Goal: Task Accomplishment & Management: Complete application form

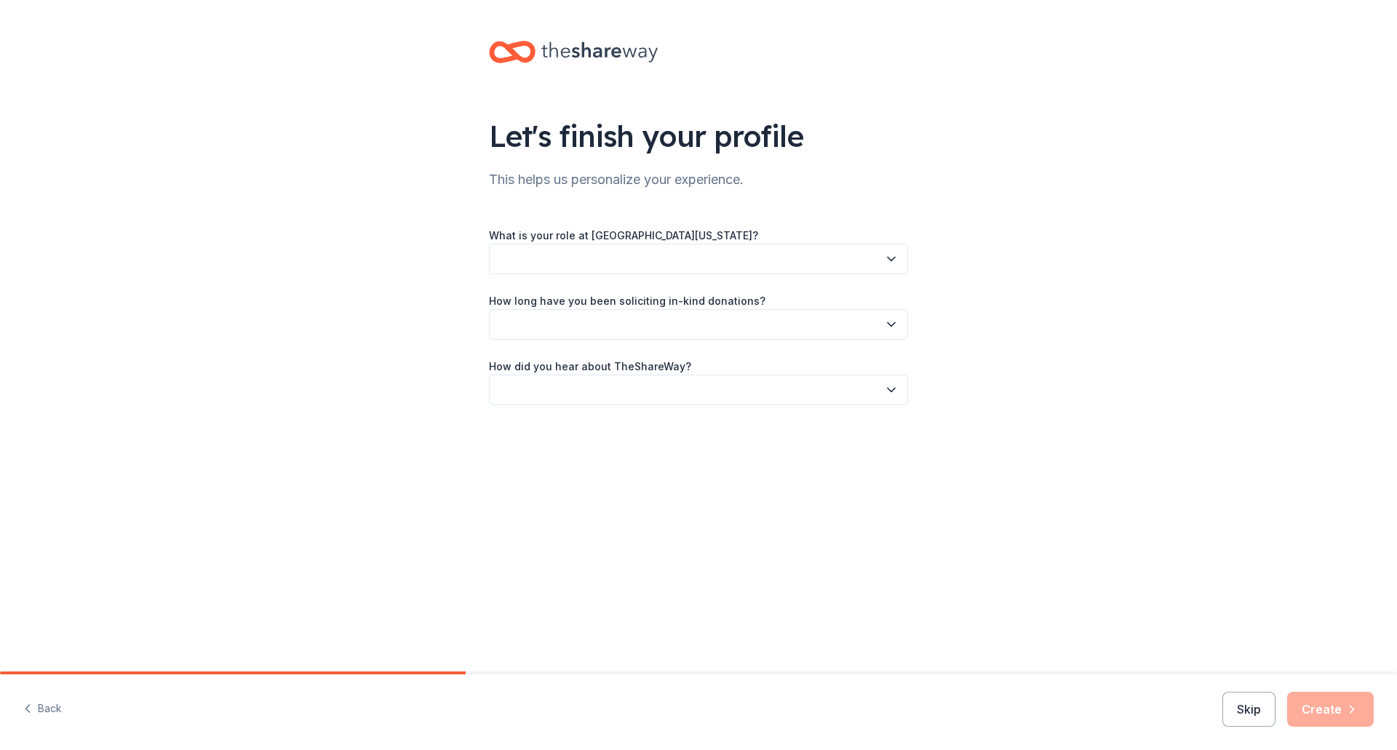
click at [894, 259] on icon "button" at bounding box center [891, 259] width 15 height 15
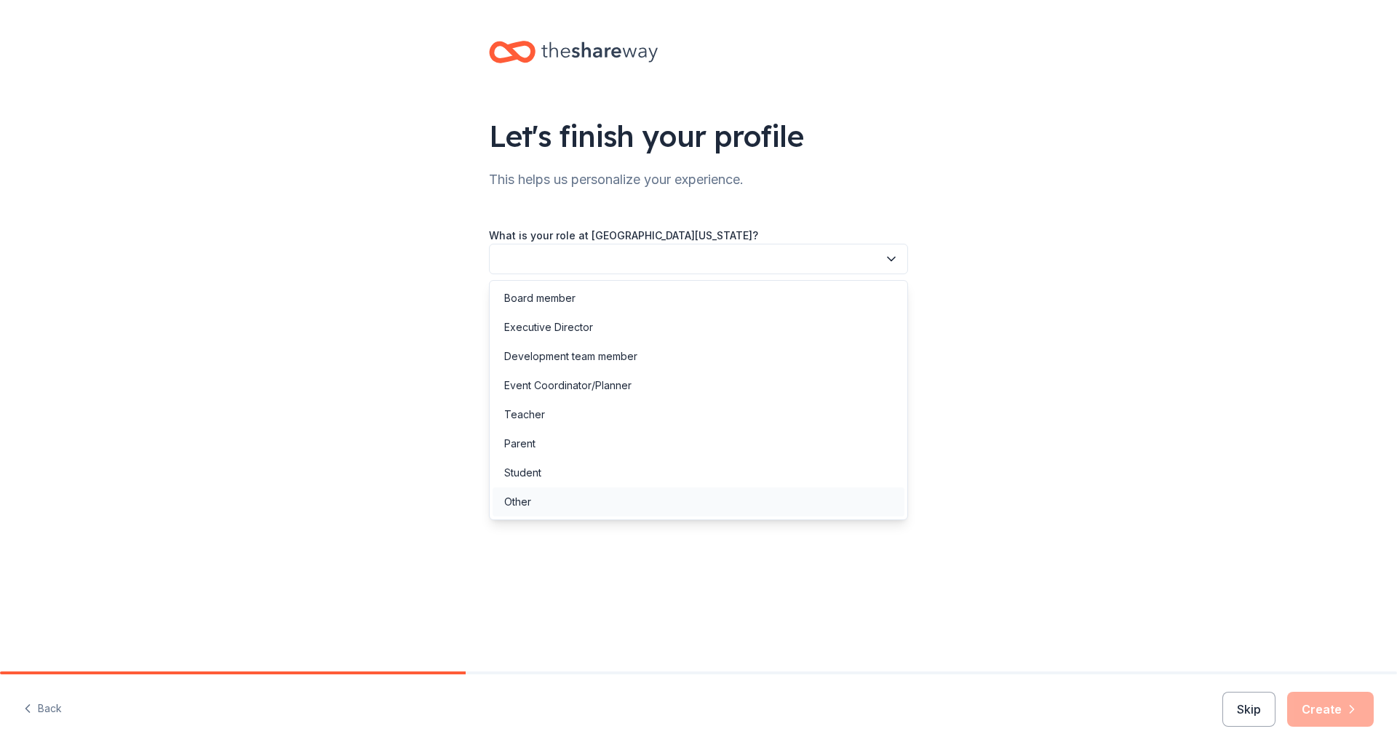
click at [679, 504] on div "Other" at bounding box center [699, 502] width 412 height 29
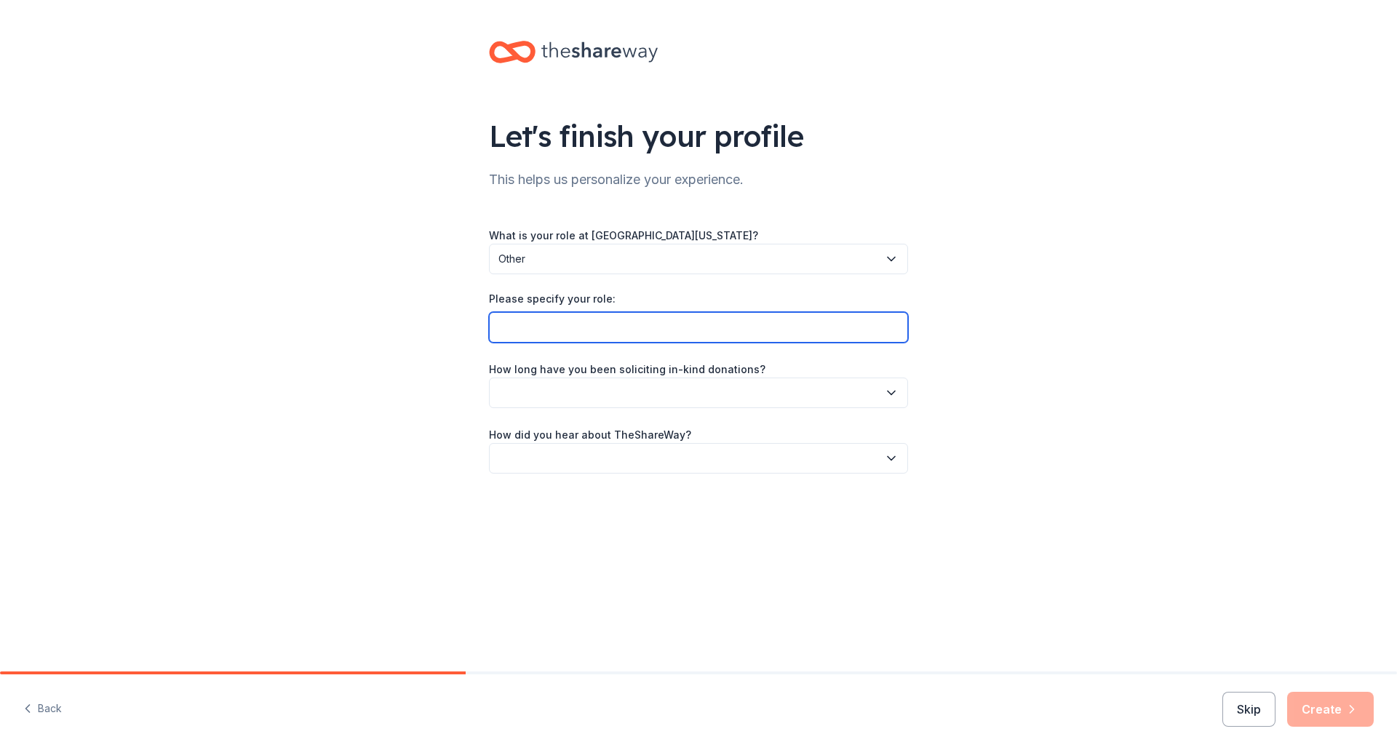
click at [711, 334] on input "Please specify your role:" at bounding box center [698, 327] width 419 height 31
type input "Program Manager"
click at [891, 399] on icon "button" at bounding box center [891, 393] width 15 height 15
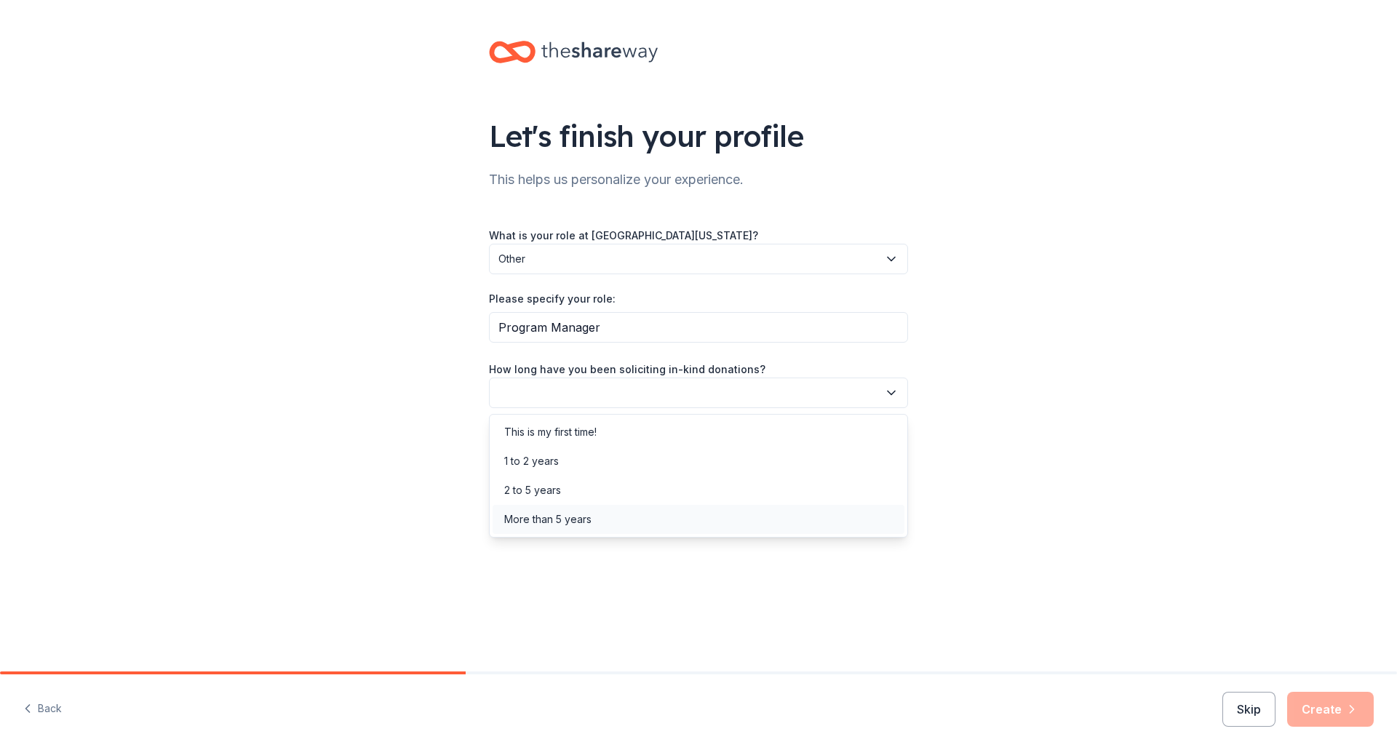
click at [833, 522] on div "More than 5 years" at bounding box center [699, 519] width 412 height 29
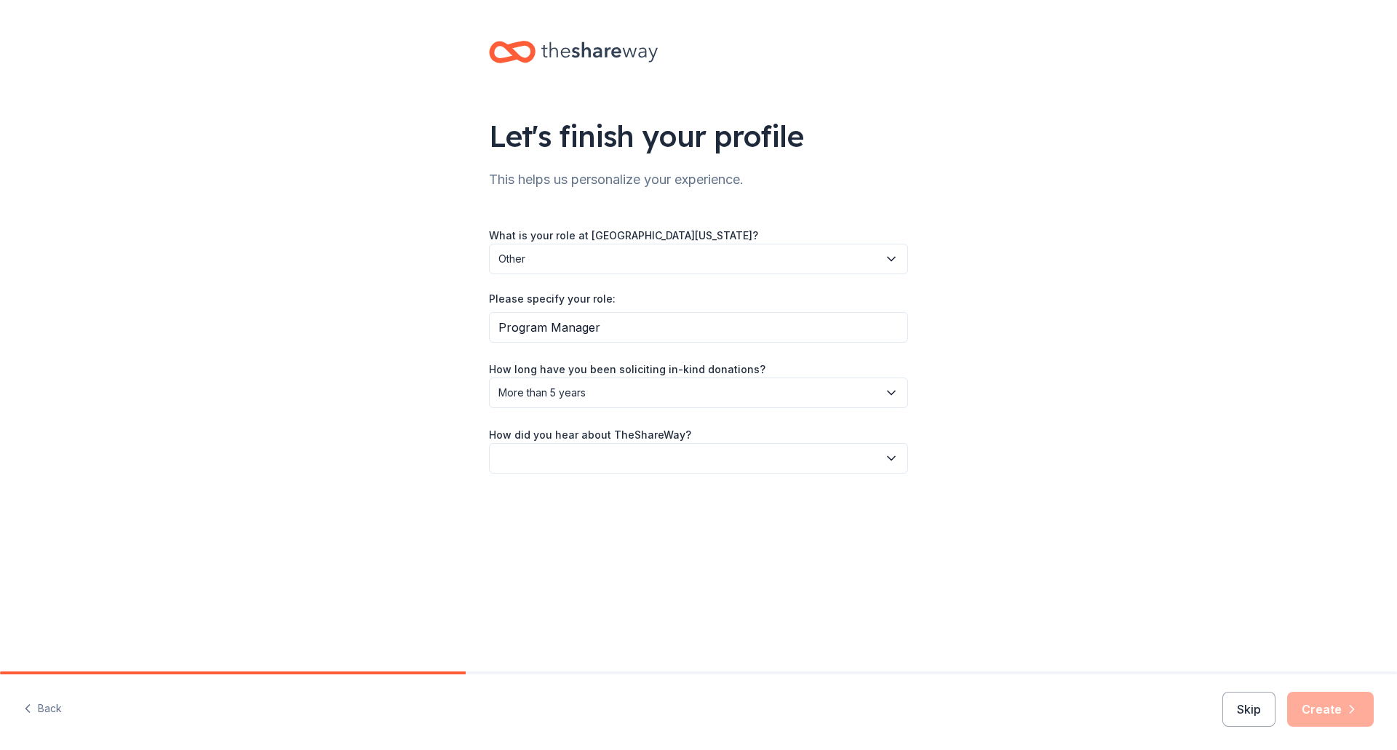
click at [890, 461] on icon "button" at bounding box center [891, 458] width 15 height 15
click at [838, 522] on div "Online search" at bounding box center [699, 526] width 412 height 29
click at [1340, 705] on button "Create" at bounding box center [1330, 709] width 87 height 35
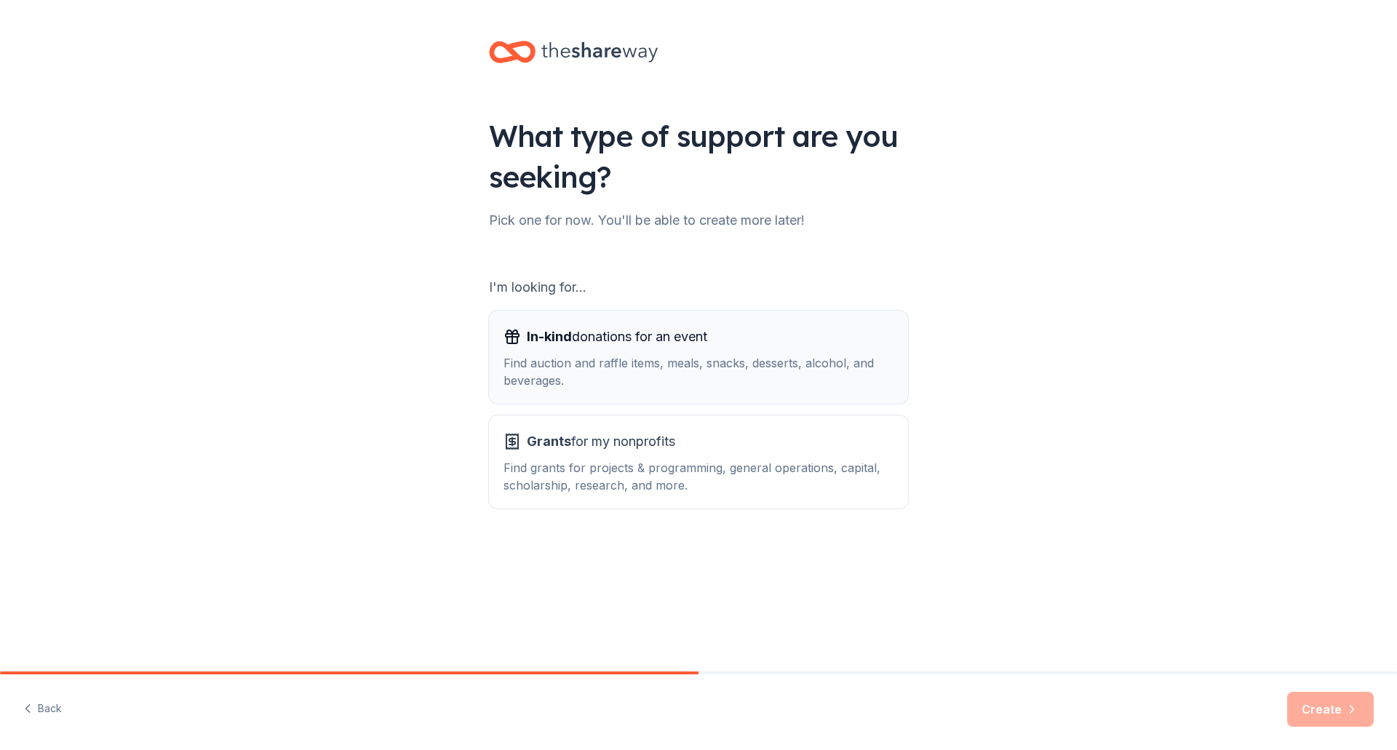
click at [731, 347] on div "In-kind donations for an event" at bounding box center [699, 336] width 390 height 23
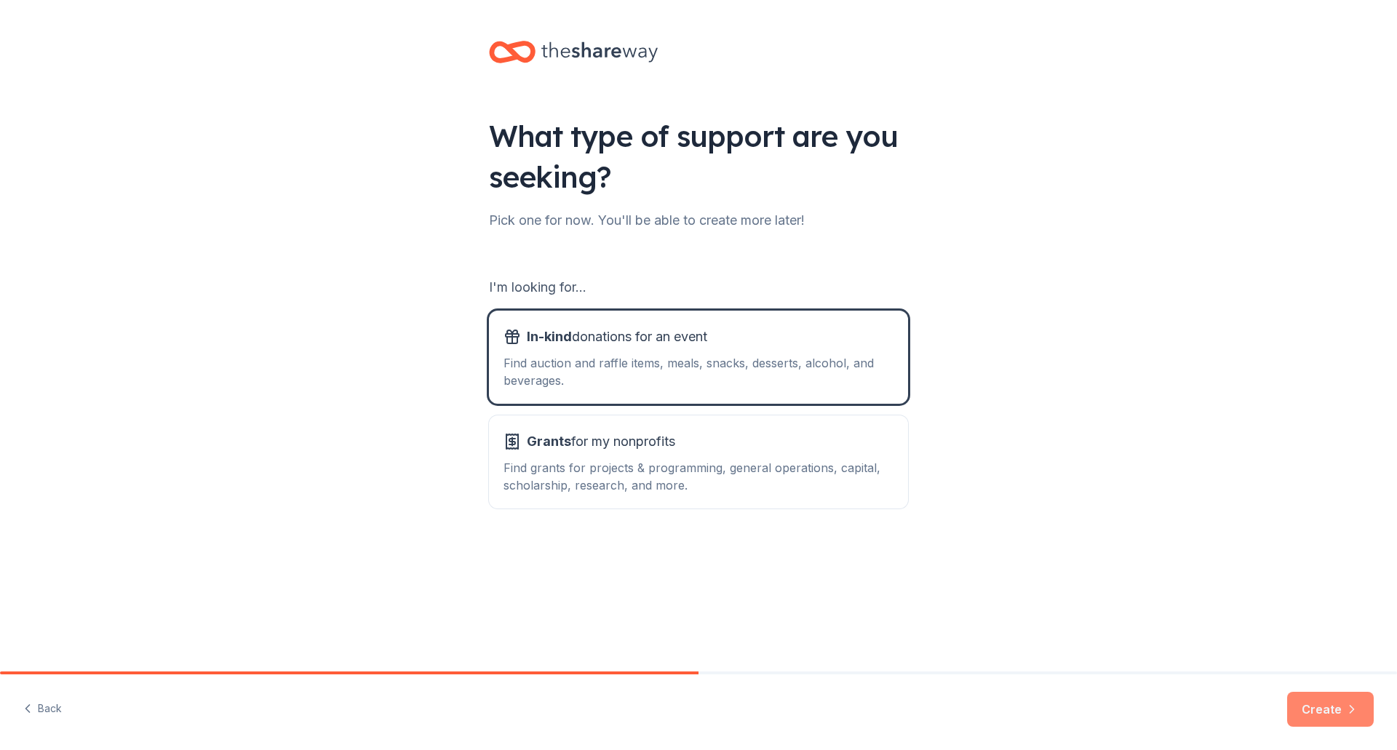
click at [1341, 713] on button "Create" at bounding box center [1330, 709] width 87 height 35
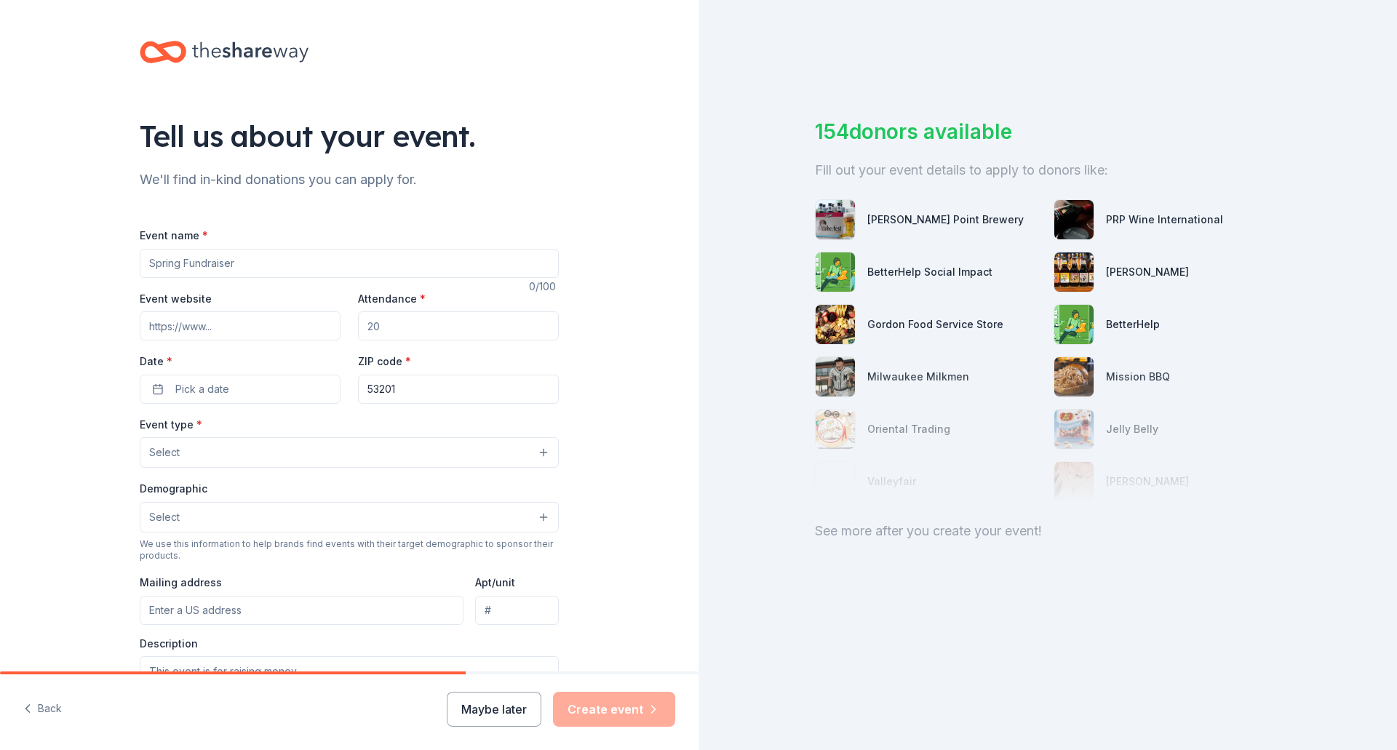
click at [273, 268] on input "Event name *" at bounding box center [349, 263] width 419 height 29
type input "[PERSON_NAME] Parent Appreciation Event"
click at [382, 322] on input "Attendance *" at bounding box center [458, 325] width 201 height 29
type input "200"
click at [154, 389] on button "Pick a date" at bounding box center [240, 389] width 201 height 29
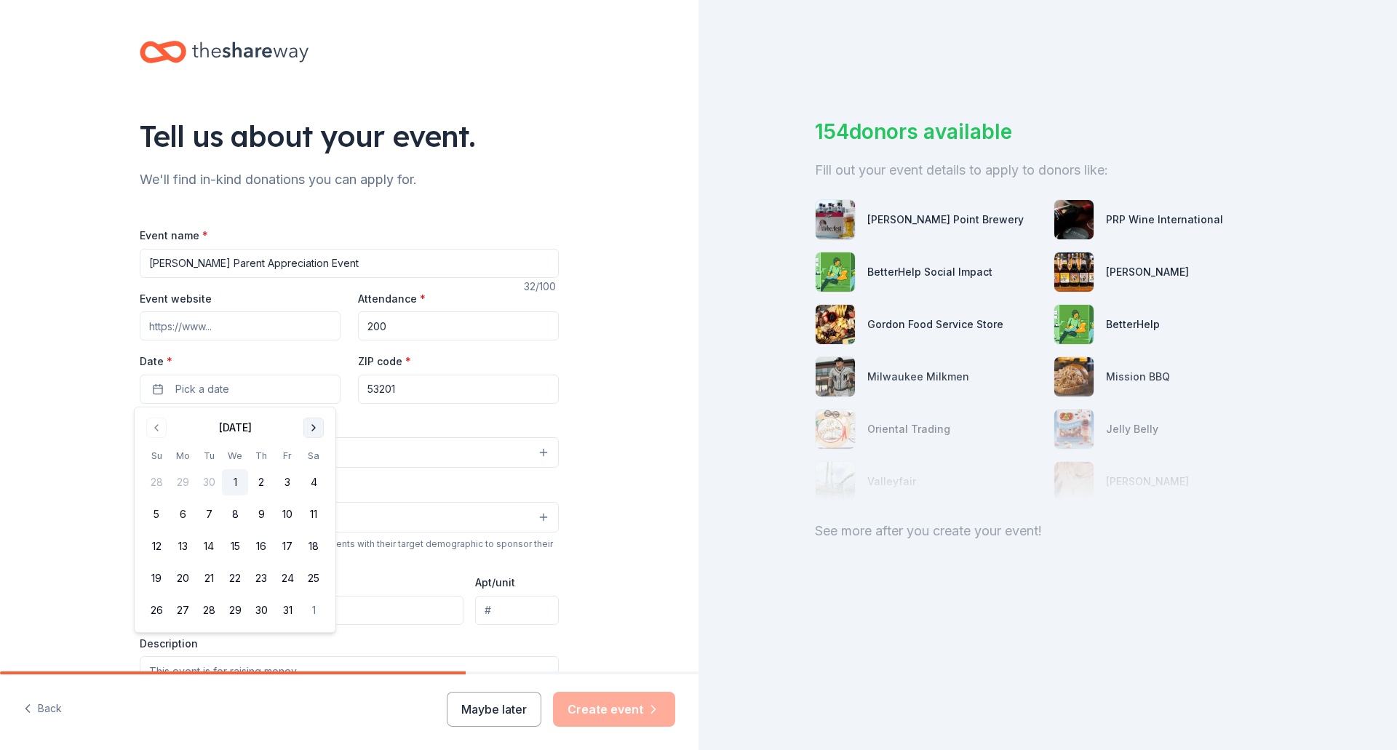
click at [312, 421] on button "Go to next month" at bounding box center [313, 428] width 20 height 20
click at [309, 477] on button "6" at bounding box center [314, 482] width 26 height 26
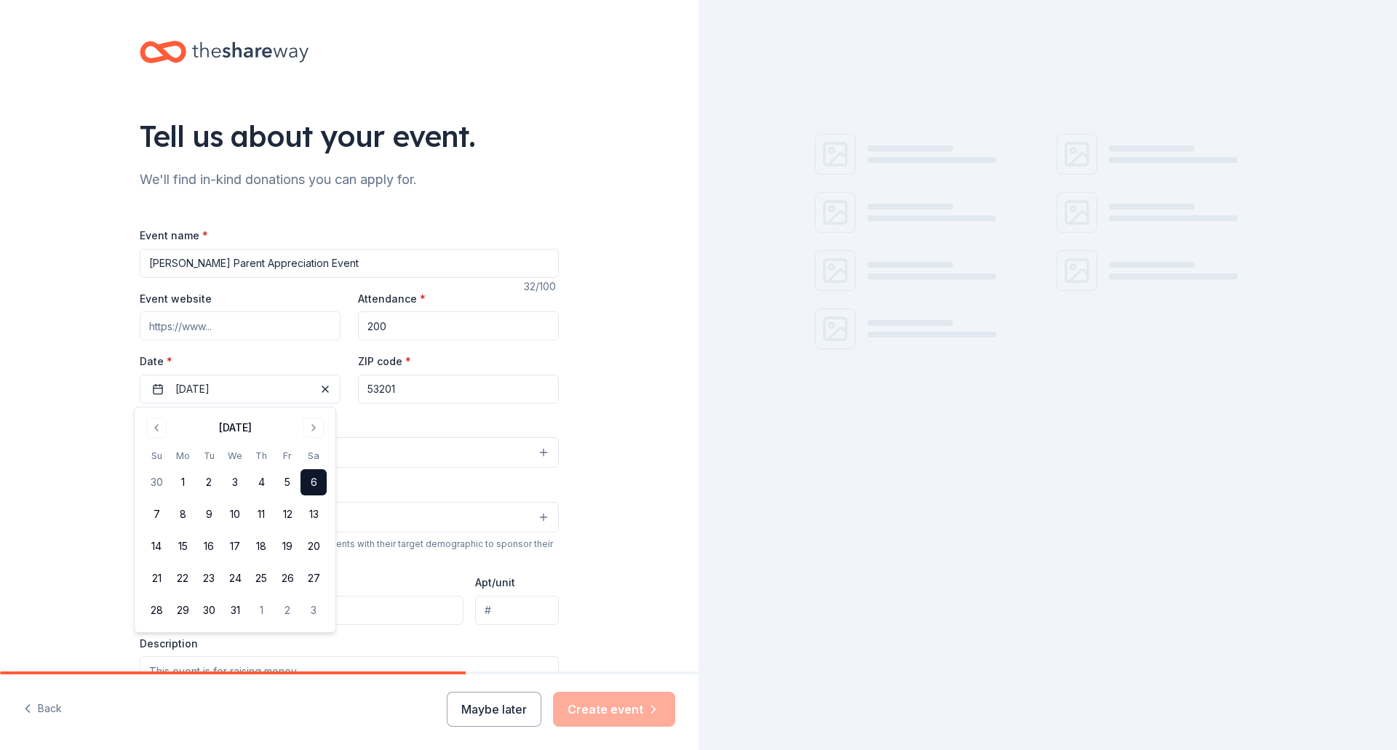
click at [405, 389] on input "53201" at bounding box center [458, 389] width 201 height 29
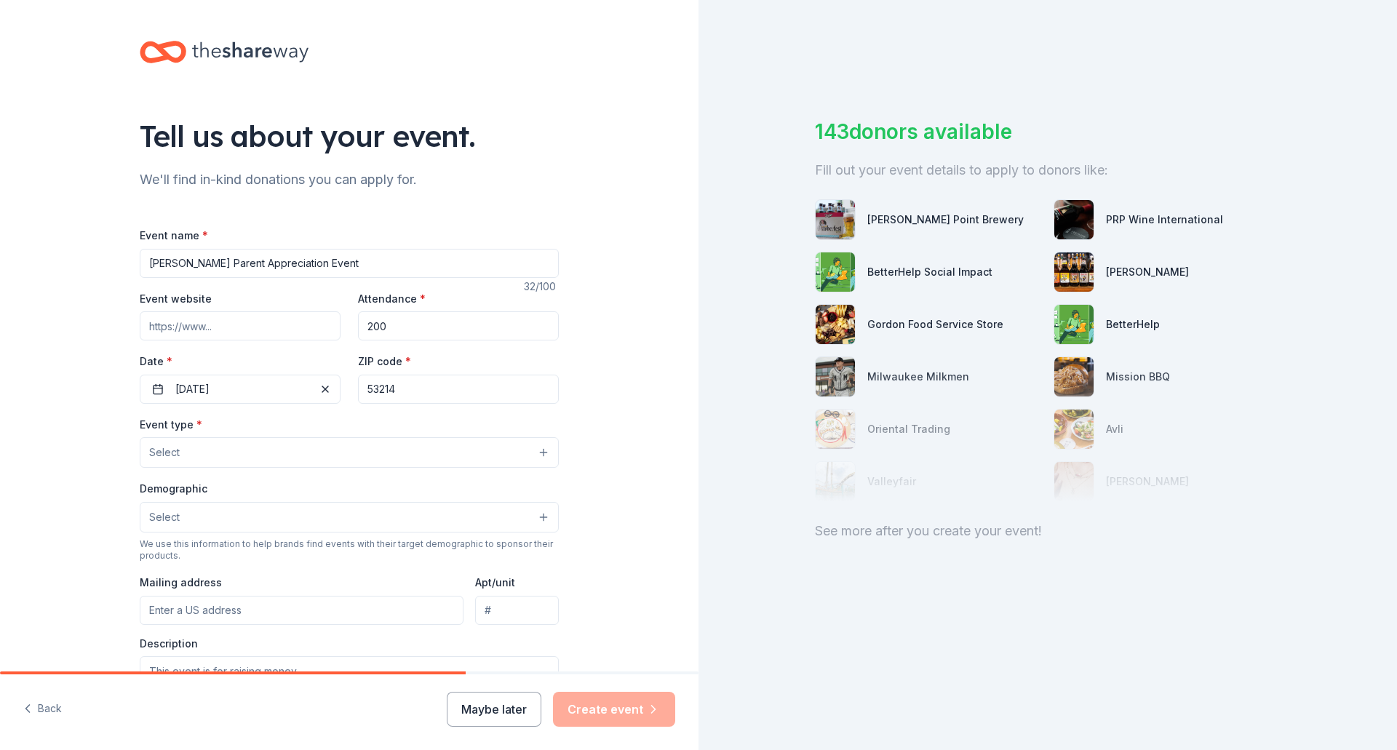
type input "53214"
click at [539, 448] on button "Select" at bounding box center [349, 452] width 419 height 31
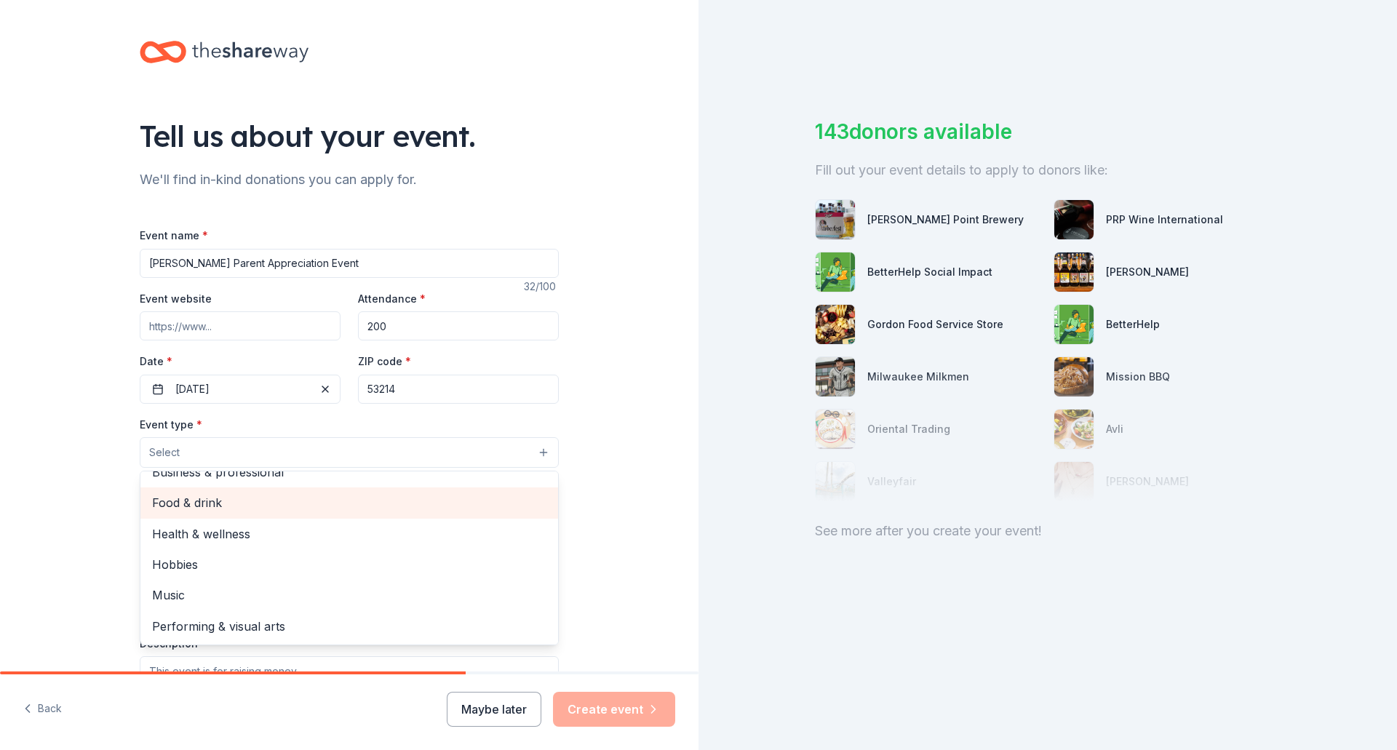
click at [497, 503] on span "Food & drink" at bounding box center [349, 502] width 394 height 19
click at [497, 503] on span "Business & professional" at bounding box center [349, 505] width 394 height 19
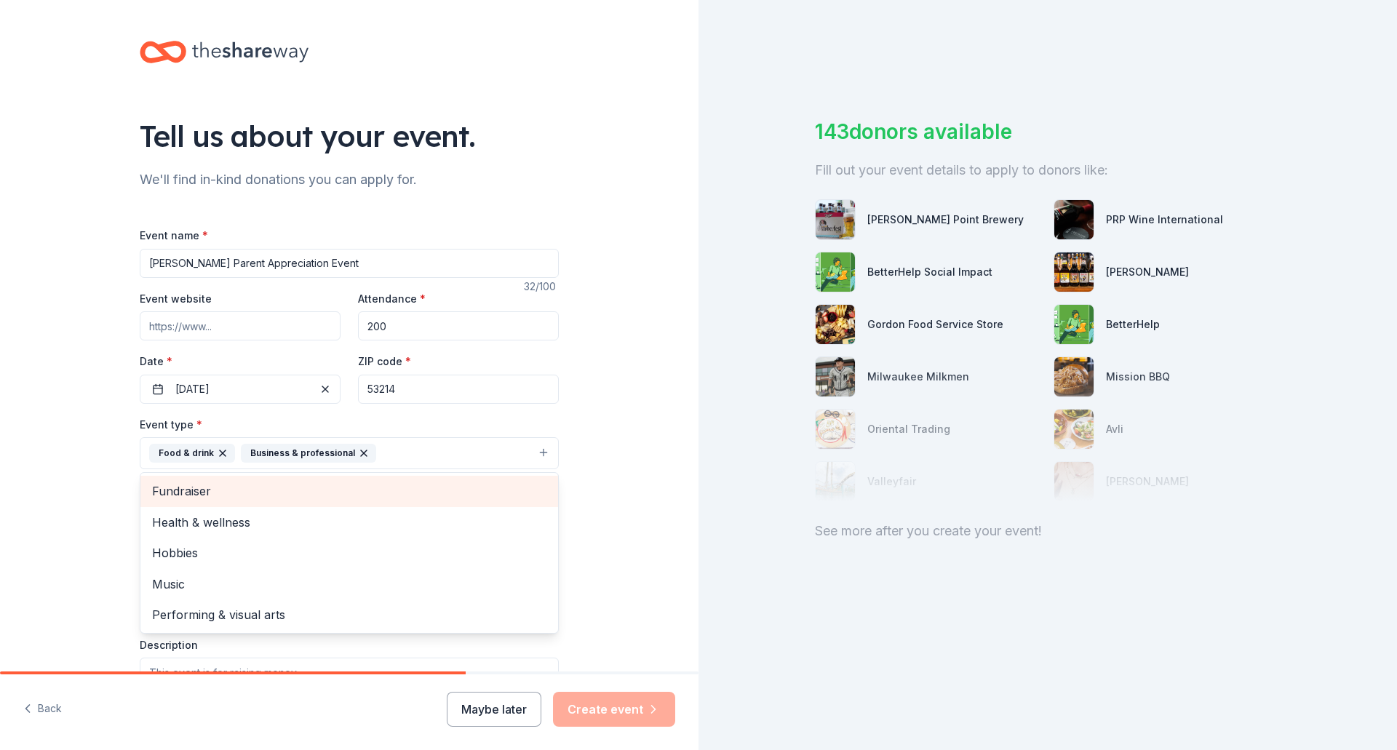
scroll to position [0, 0]
click at [601, 520] on div "Tell us about your event. We'll find in-kind donations you can apply for. Event…" at bounding box center [349, 485] width 699 height 970
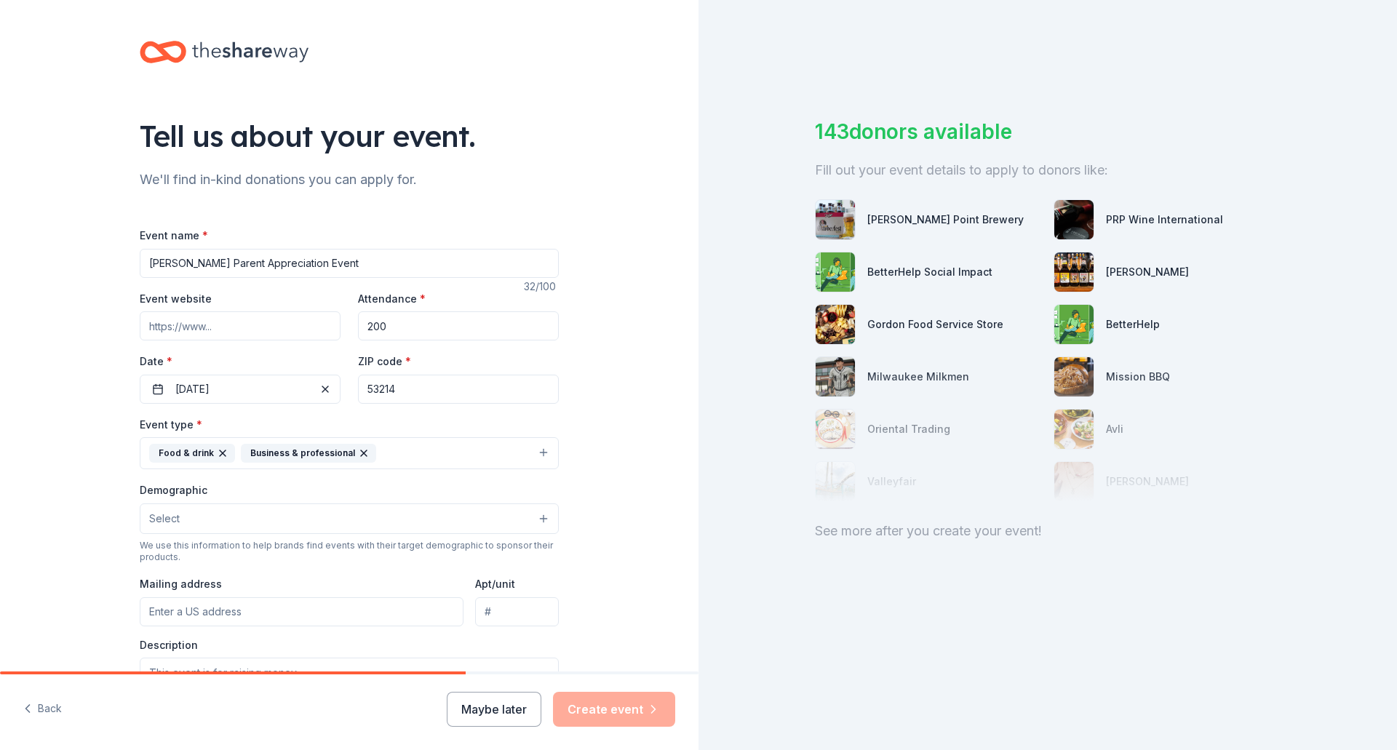
click at [537, 520] on button "Select" at bounding box center [349, 519] width 419 height 31
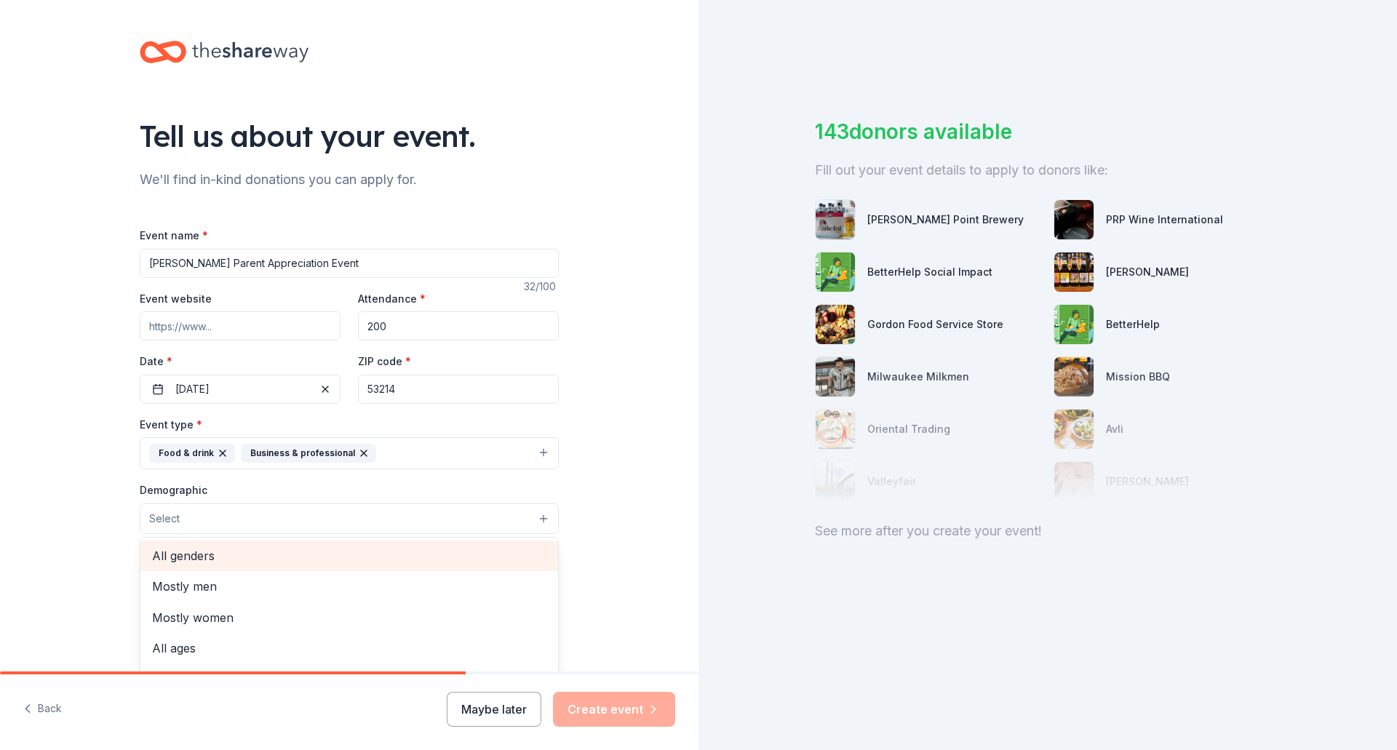
click at [512, 552] on span "All genders" at bounding box center [349, 555] width 394 height 19
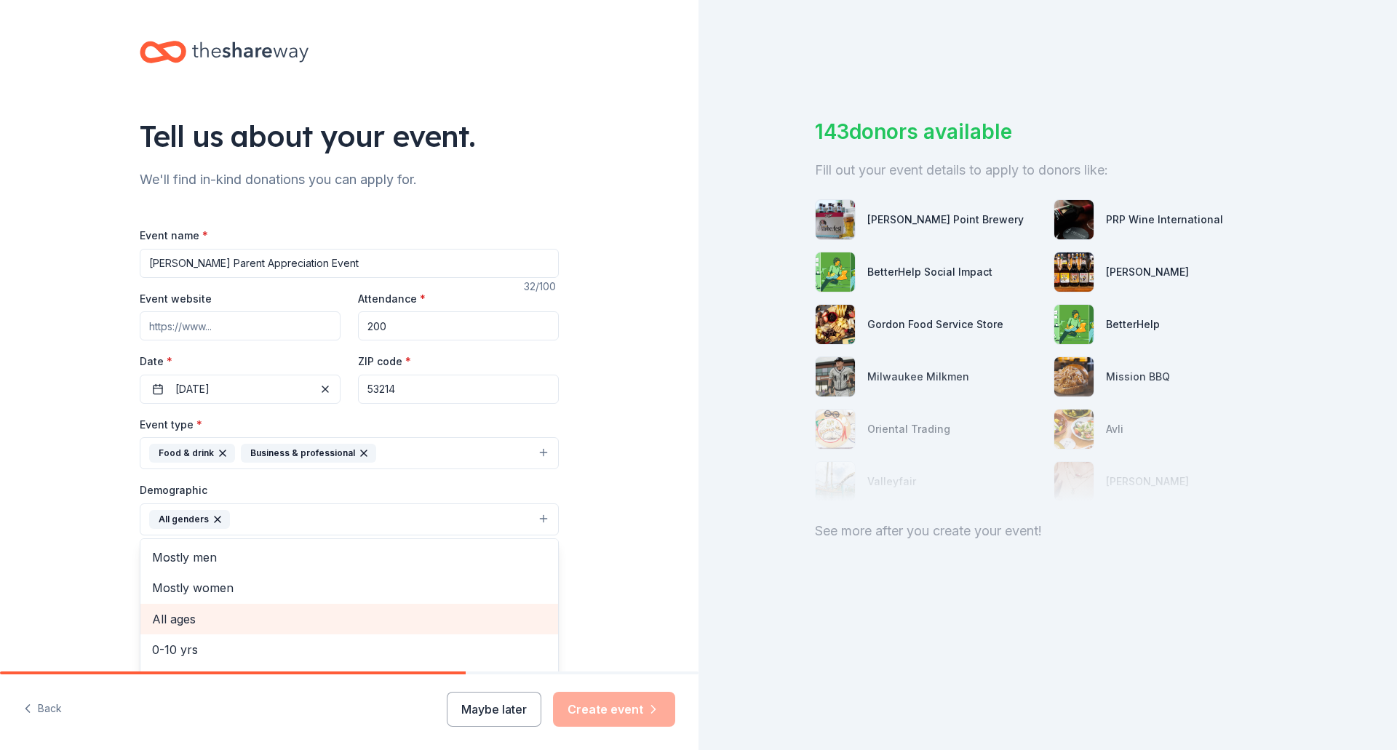
click at [384, 624] on span "All ages" at bounding box center [349, 619] width 394 height 19
click at [631, 527] on div "Tell us about your event. We'll find in-kind donations you can apply for. Event…" at bounding box center [349, 485] width 699 height 971
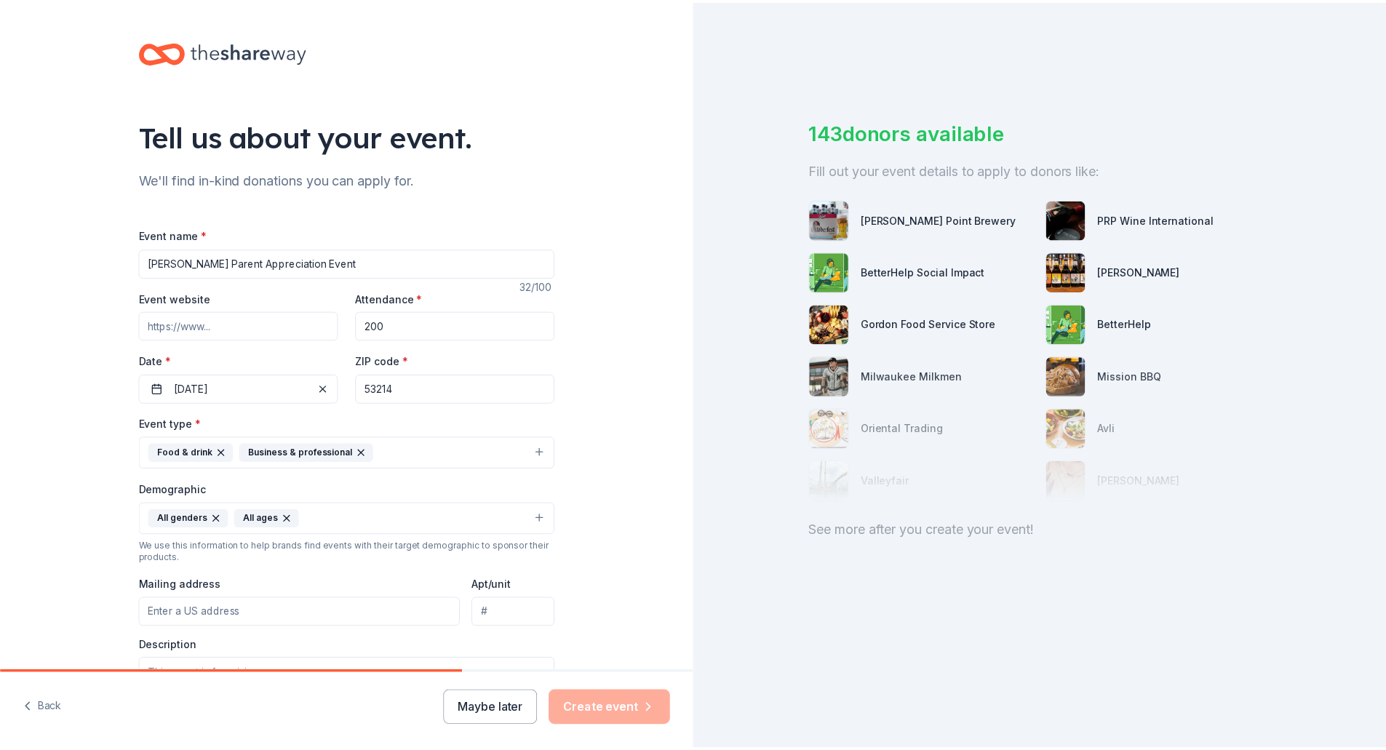
scroll to position [291, 0]
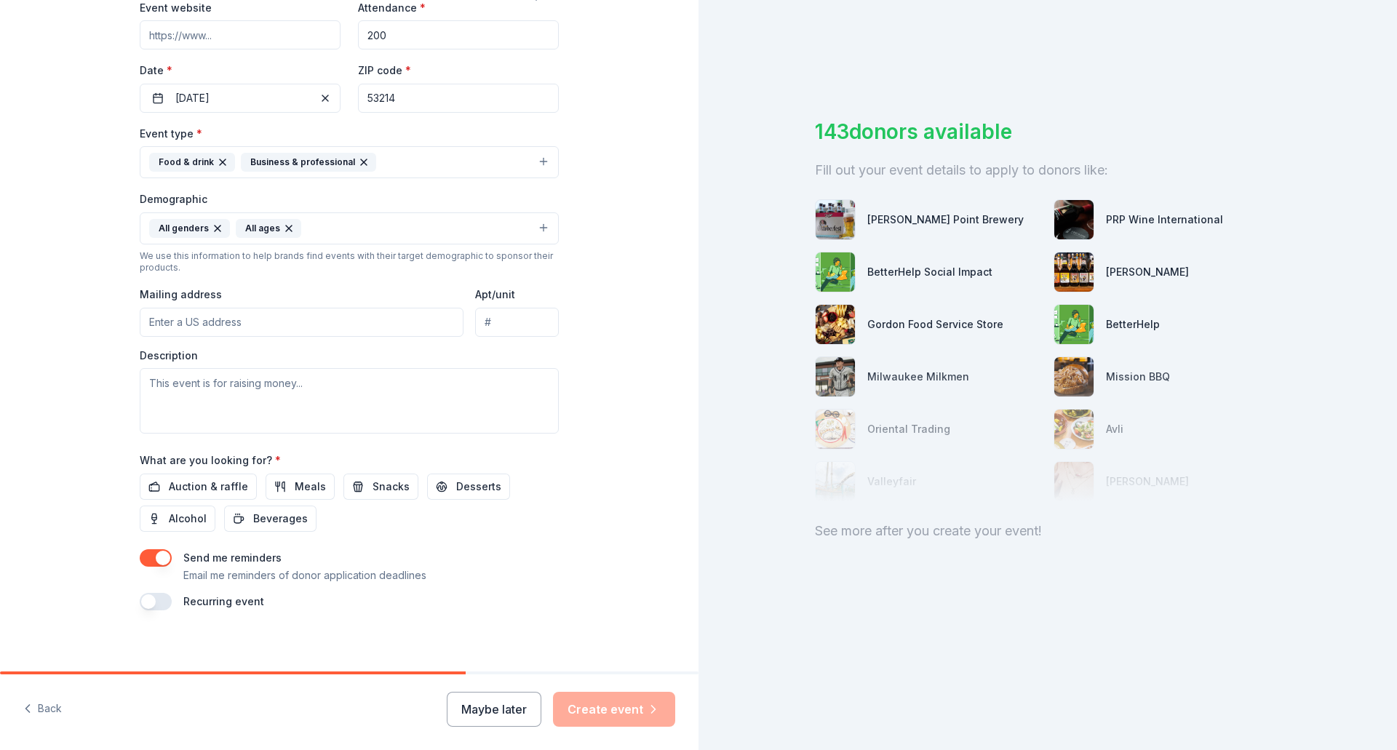
drag, startPoint x: 271, startPoint y: 322, endPoint x: 300, endPoint y: 322, distance: 29.1
click at [271, 322] on input "Mailing address" at bounding box center [302, 322] width 324 height 29
type input "620 South 76th Street, Milwaukee, WI, 53214"
click at [274, 383] on textarea at bounding box center [349, 400] width 419 height 65
type textarea "This is an appreciation event for Milwaukee County foster parents"
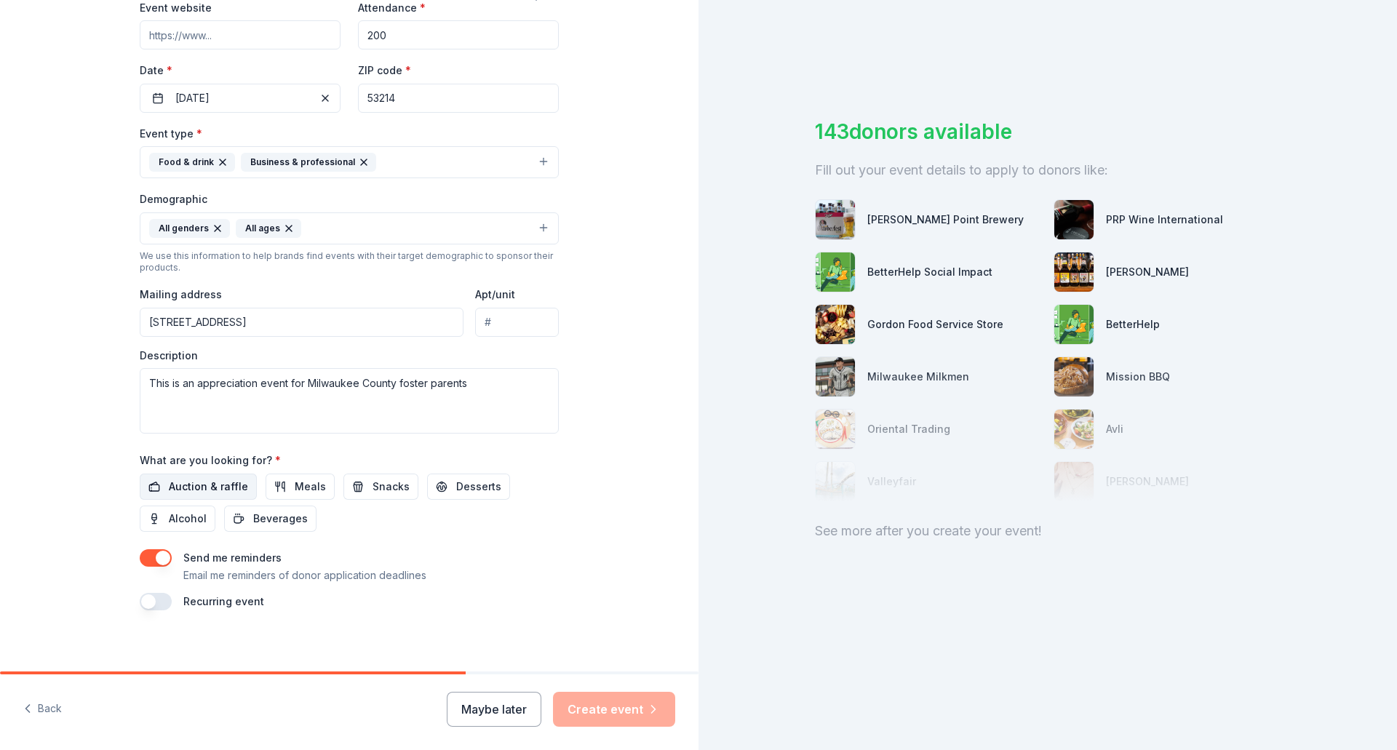
click at [223, 482] on span "Auction & raffle" at bounding box center [208, 486] width 79 height 17
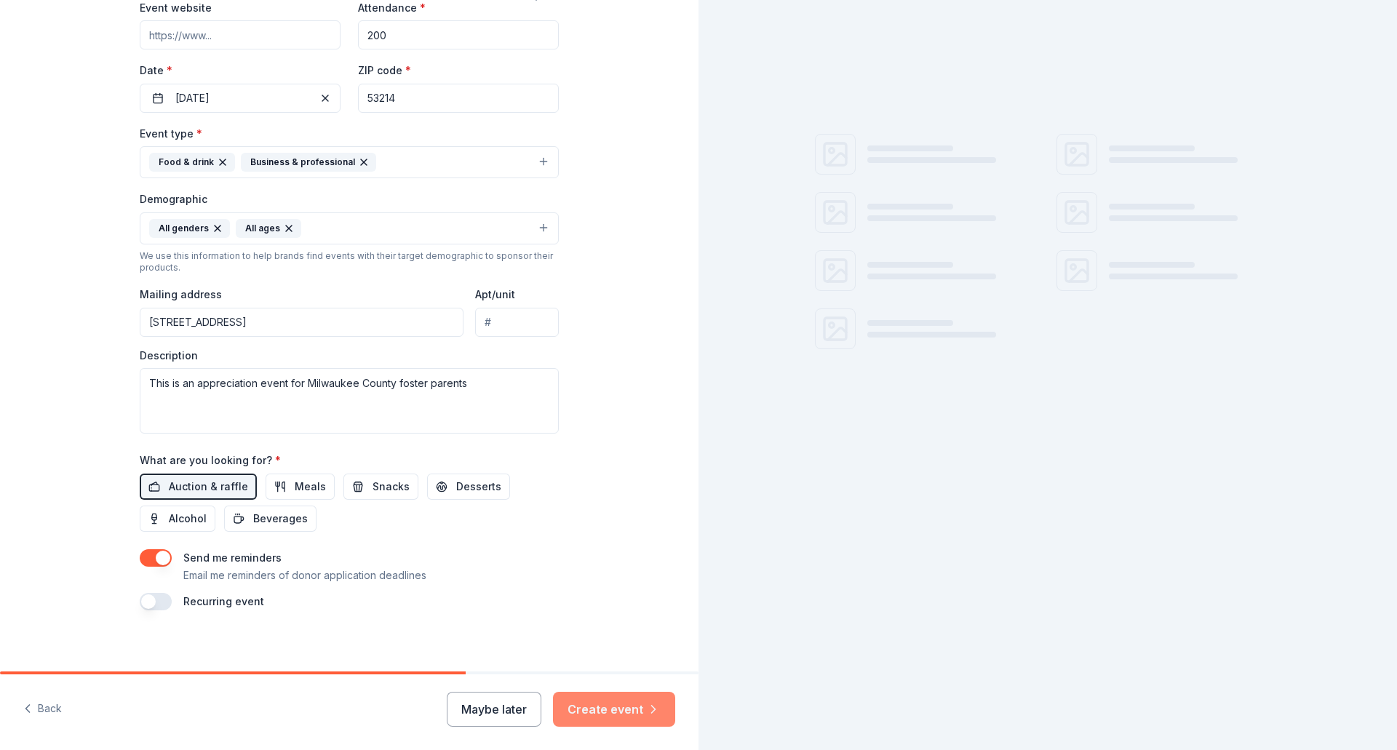
click at [609, 704] on button "Create event" at bounding box center [614, 709] width 122 height 35
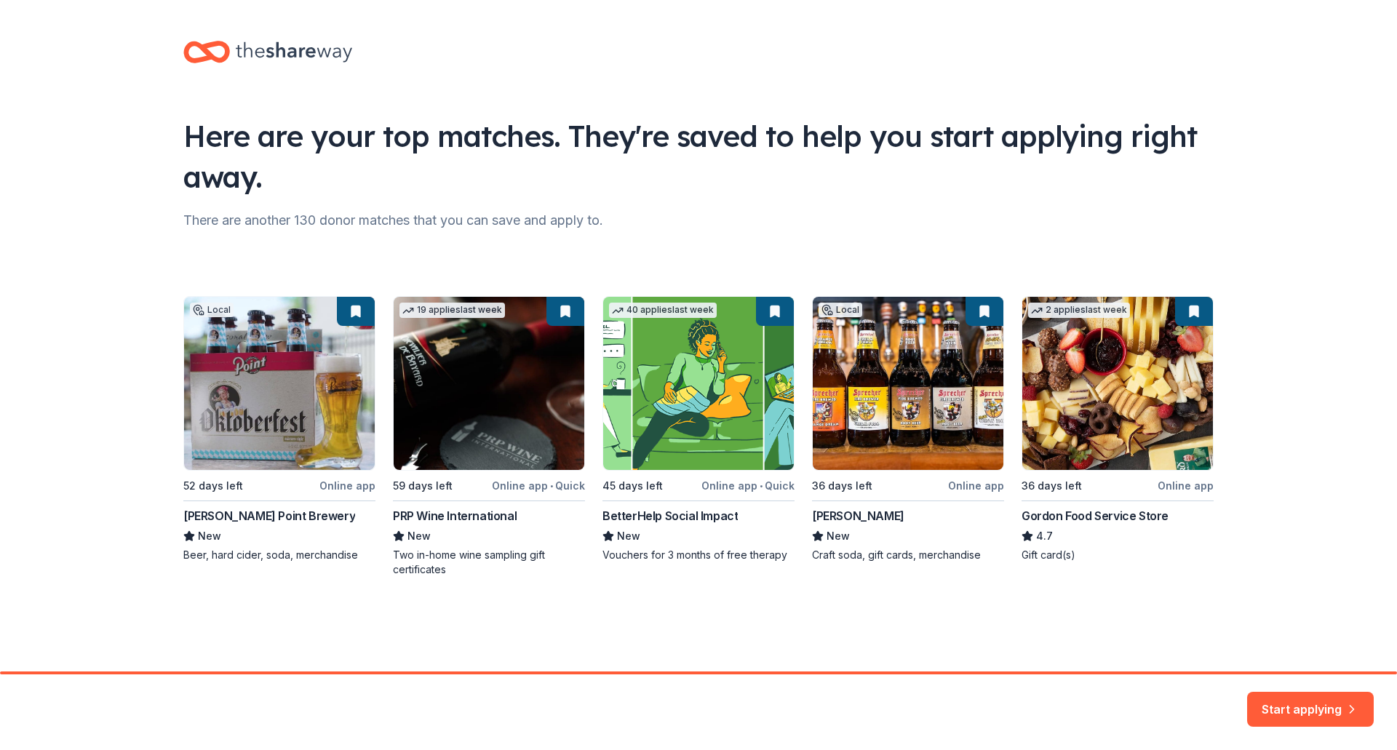
click at [976, 486] on div "Local 52 days left Online app Stevens Point Brewery New Beer, hard cider, soda,…" at bounding box center [698, 436] width 1030 height 281
click at [1310, 709] on button "Start applying" at bounding box center [1310, 702] width 127 height 35
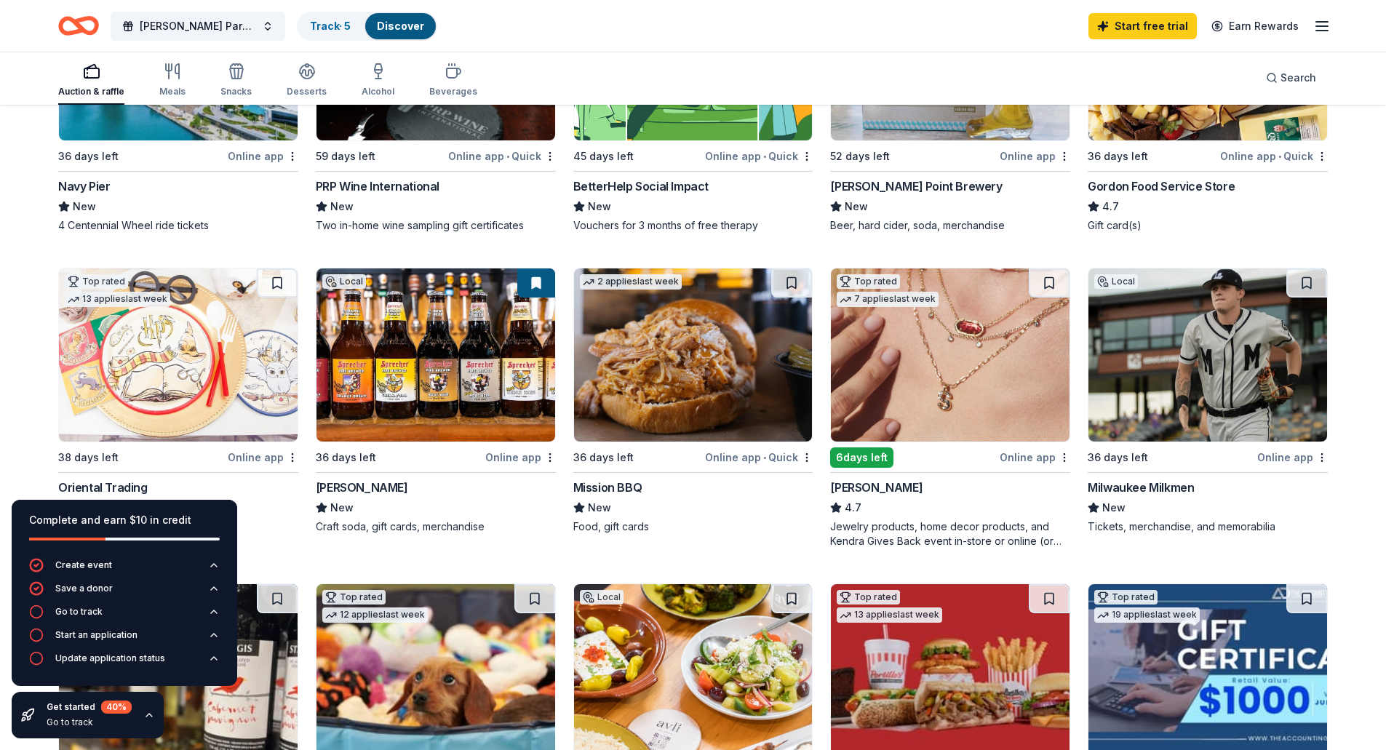
scroll to position [364, 0]
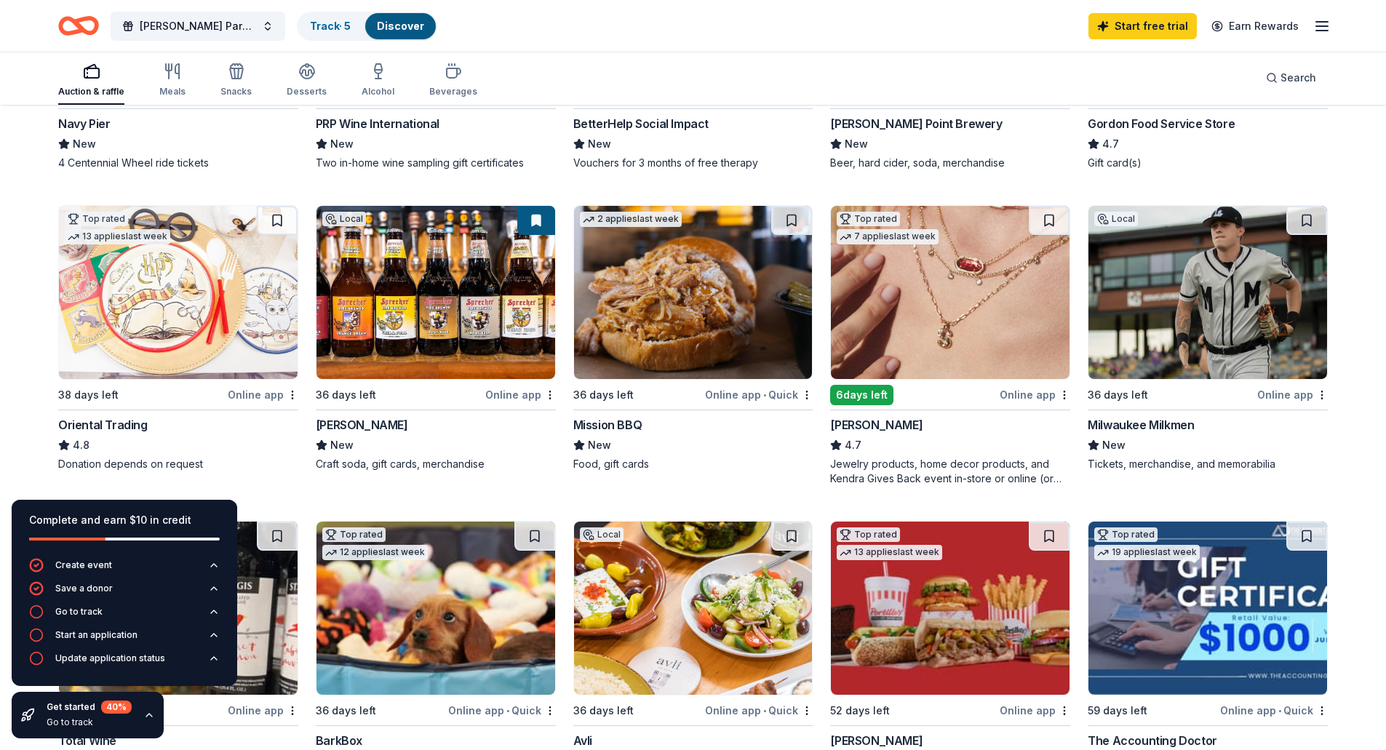
click at [477, 335] on img at bounding box center [436, 292] width 239 height 173
click at [701, 299] on img at bounding box center [693, 292] width 239 height 173
click at [1188, 321] on img at bounding box center [1208, 292] width 239 height 173
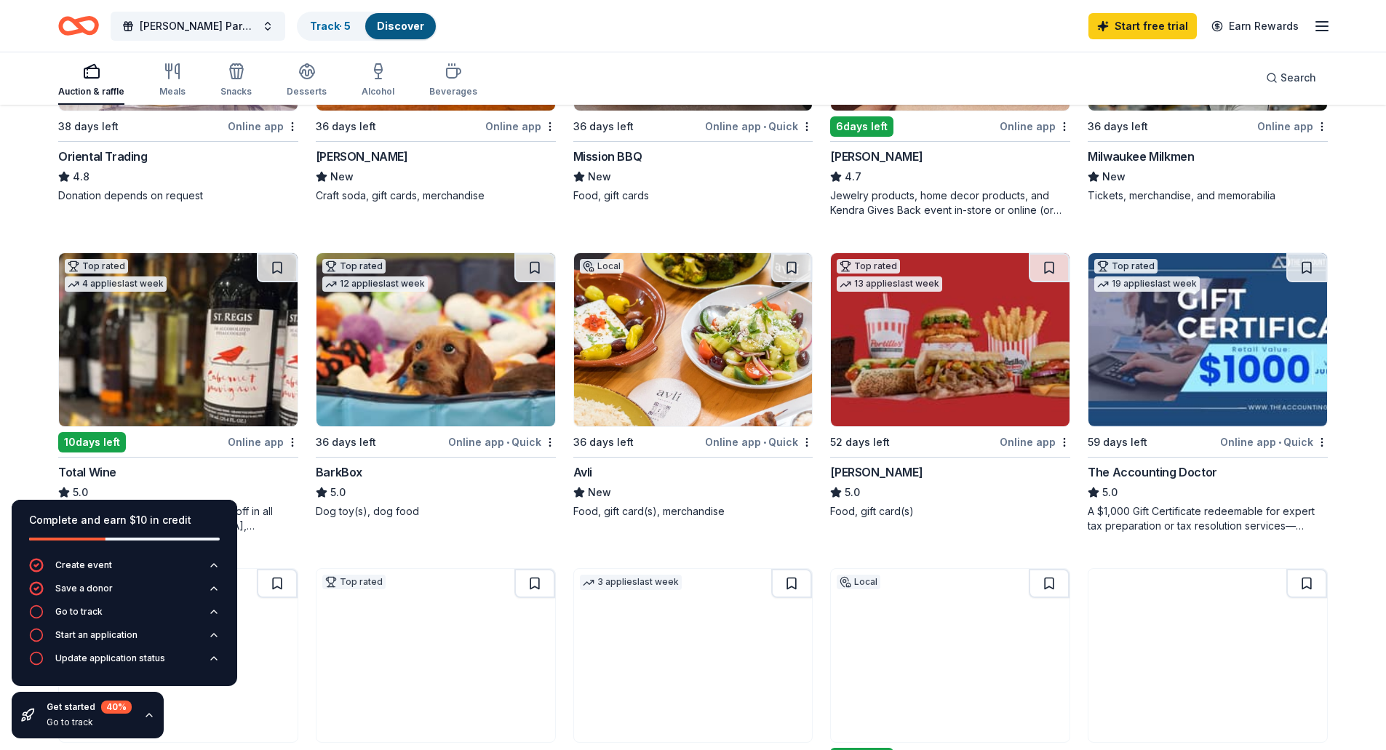
scroll to position [655, 0]
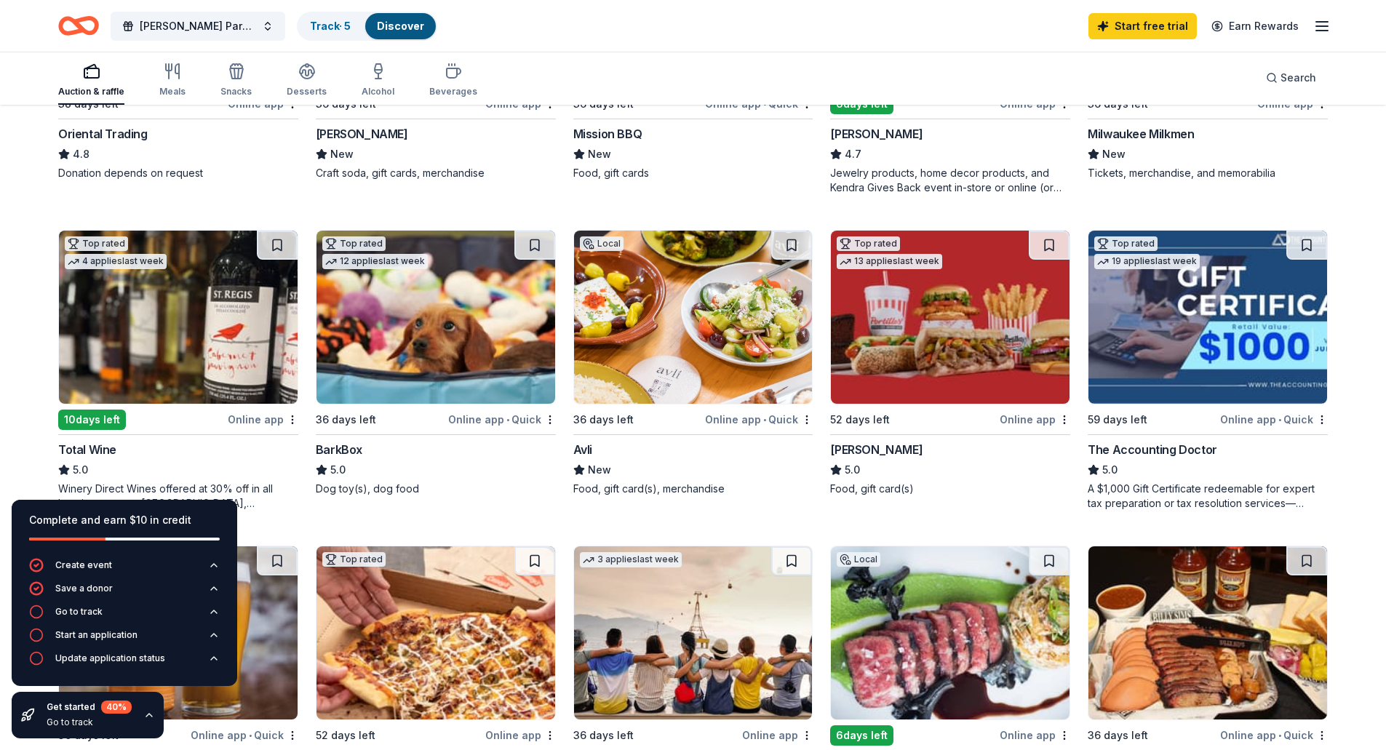
click at [452, 362] on img at bounding box center [436, 317] width 239 height 173
click at [936, 321] on img at bounding box center [950, 317] width 239 height 173
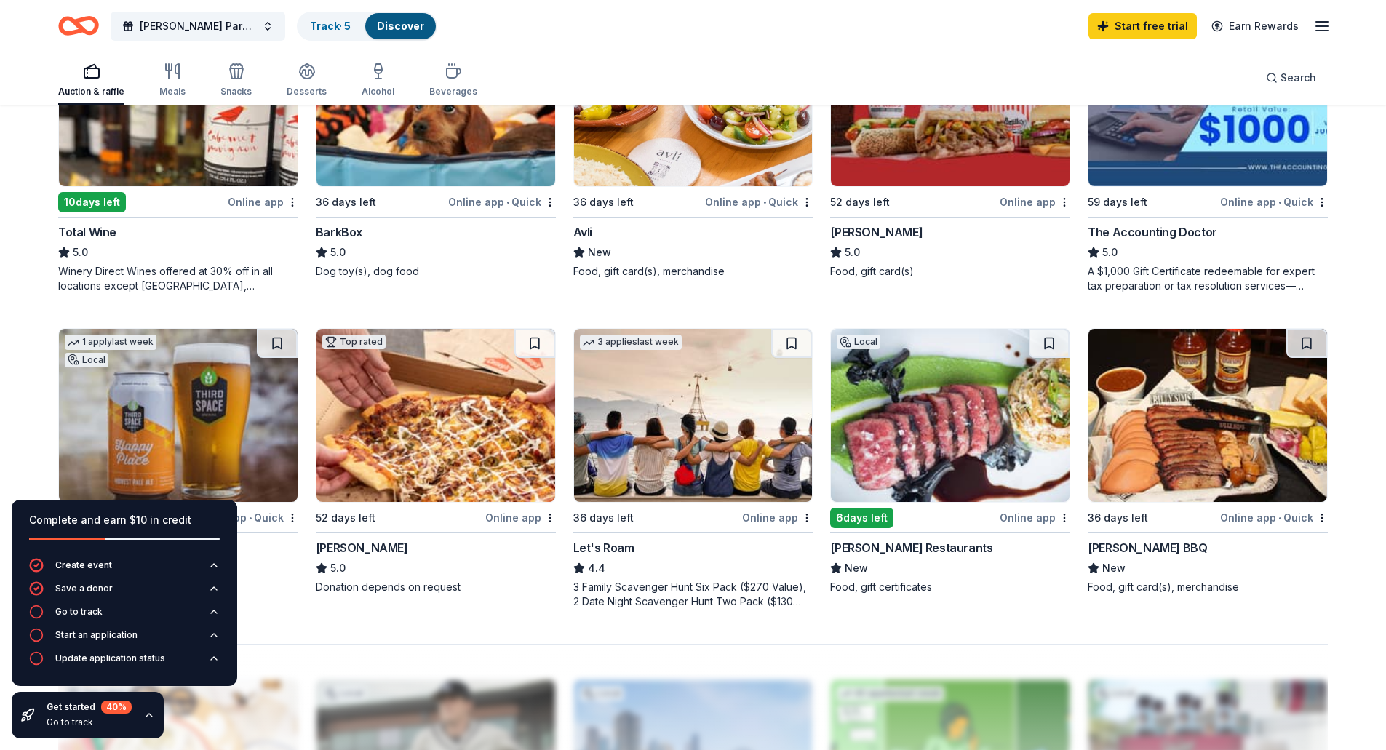
scroll to position [873, 0]
click at [1177, 171] on img at bounding box center [1208, 98] width 239 height 173
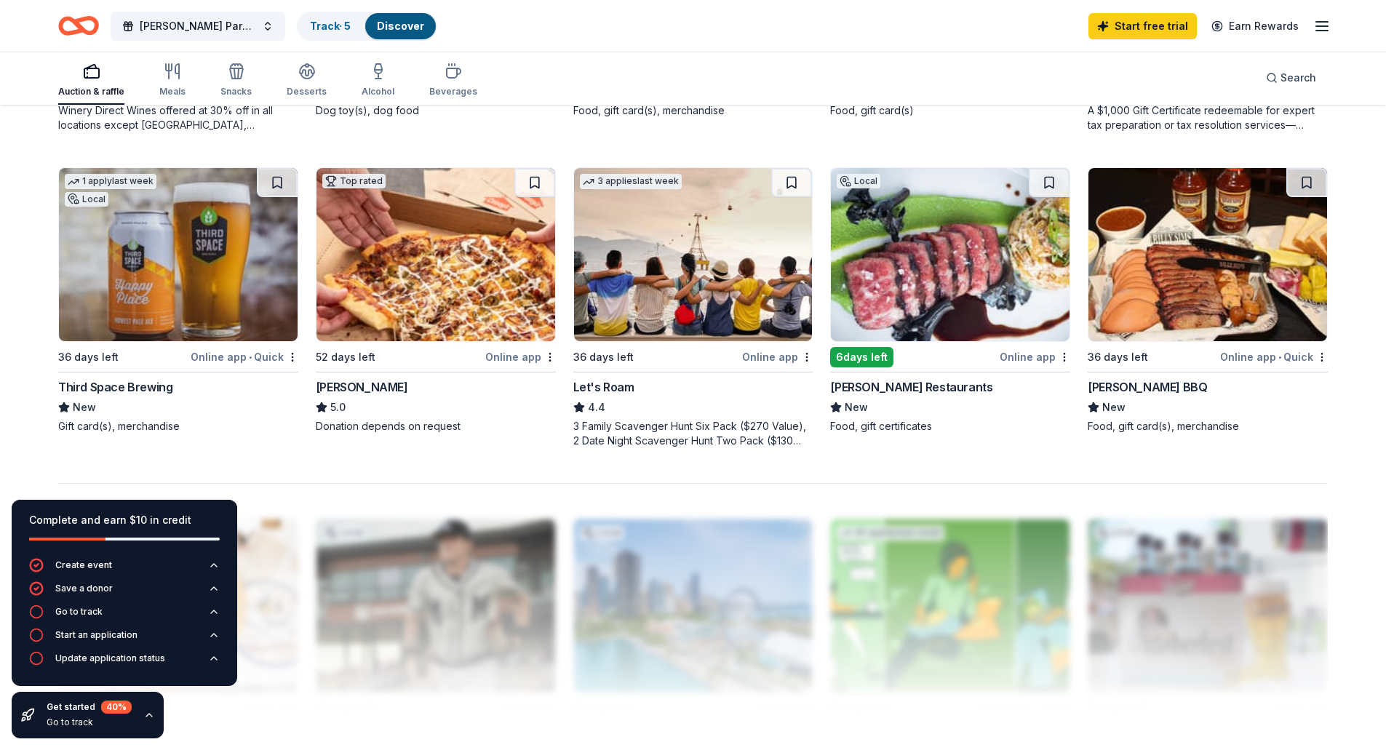
scroll to position [1092, 0]
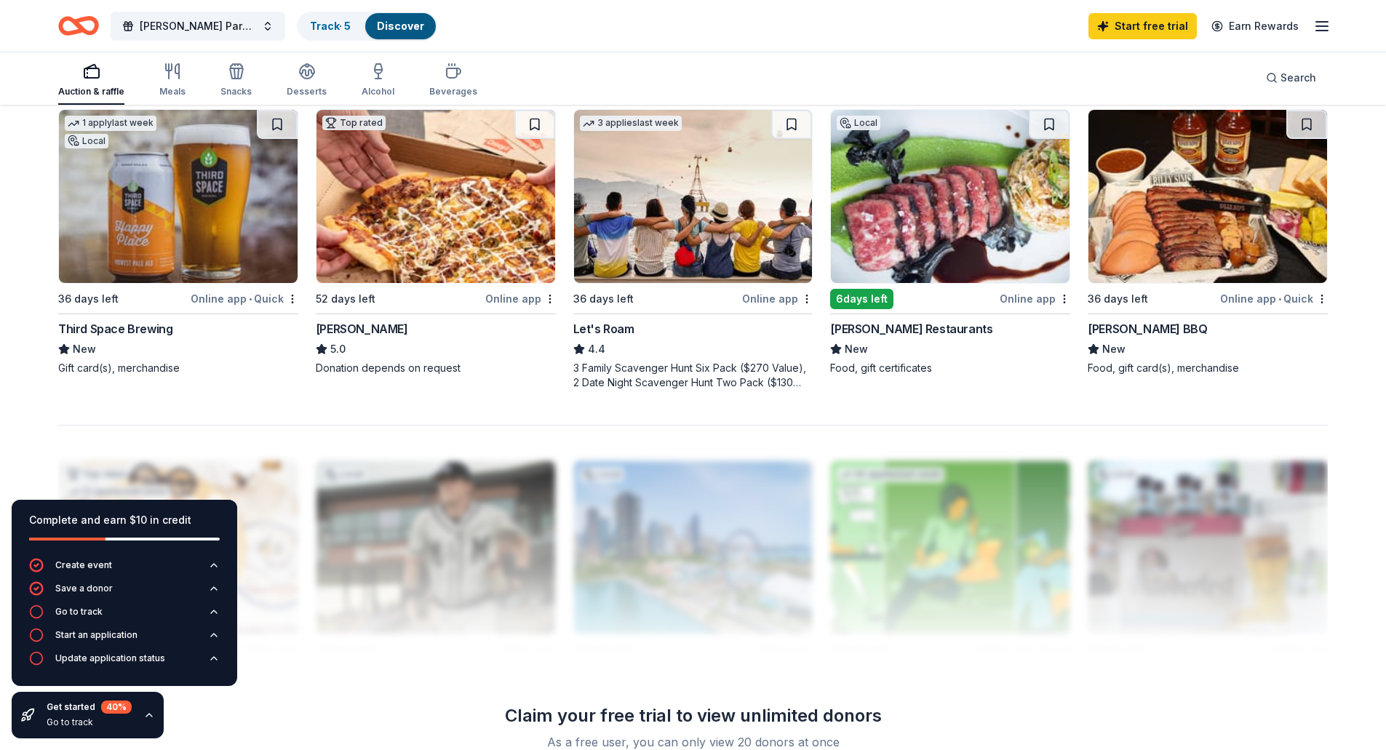
click at [905, 245] on img at bounding box center [950, 196] width 239 height 173
click at [1190, 241] on img at bounding box center [1208, 196] width 239 height 173
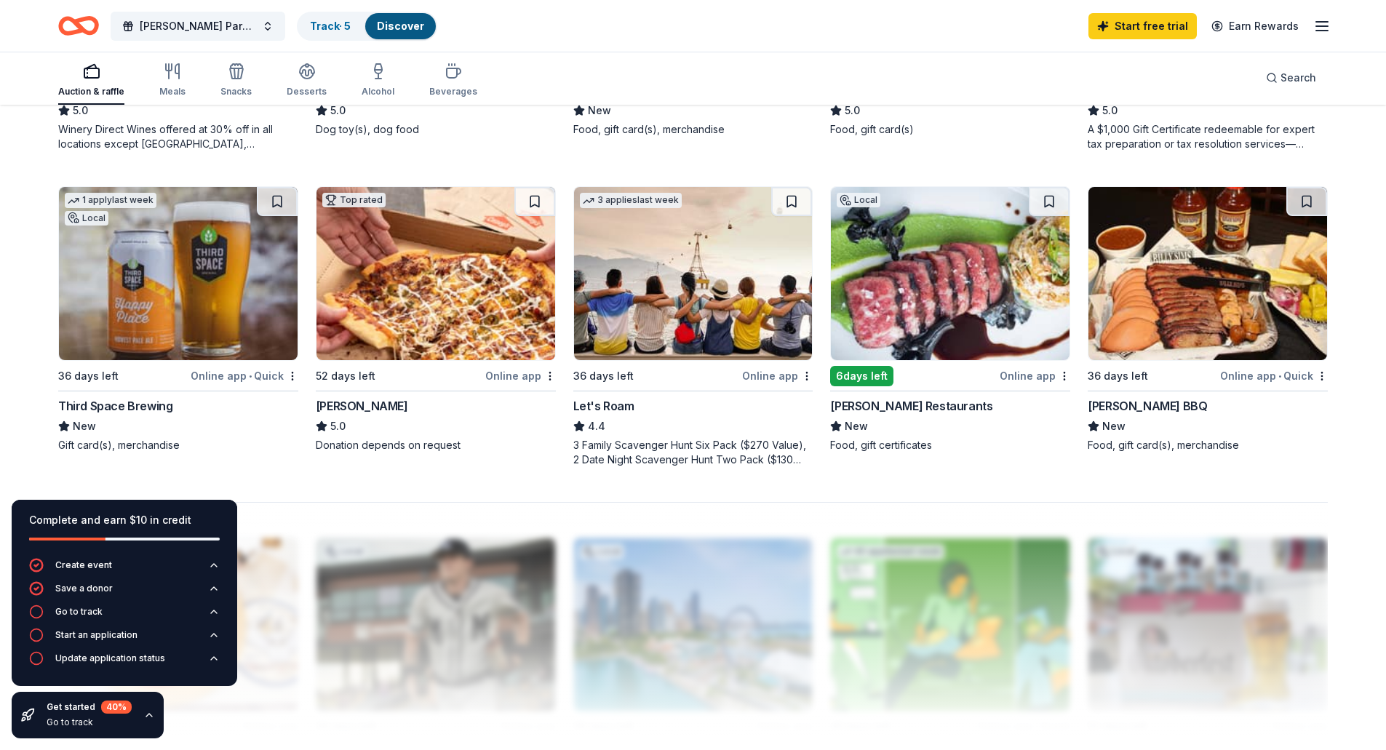
scroll to position [986, 0]
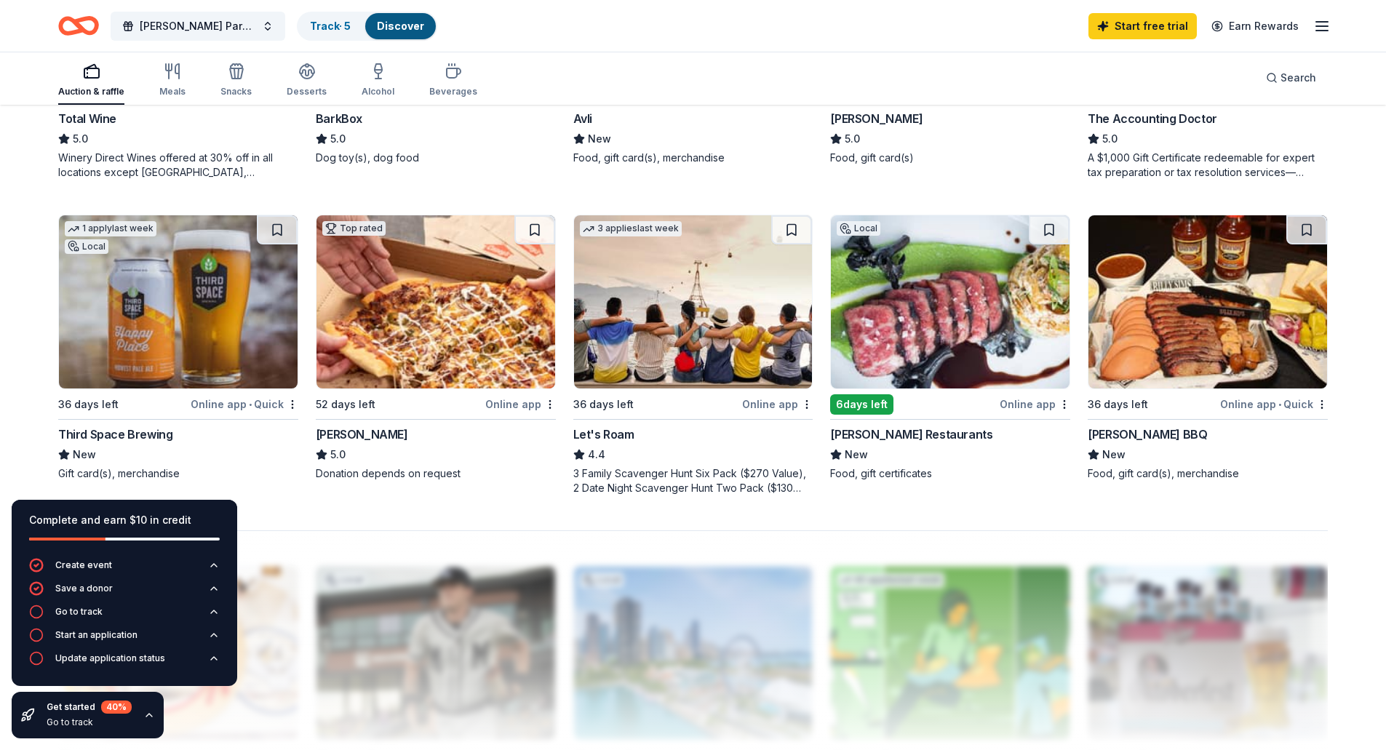
click at [445, 338] on img at bounding box center [436, 301] width 239 height 173
click at [152, 331] on img at bounding box center [178, 301] width 239 height 173
click at [707, 372] on img at bounding box center [693, 301] width 239 height 173
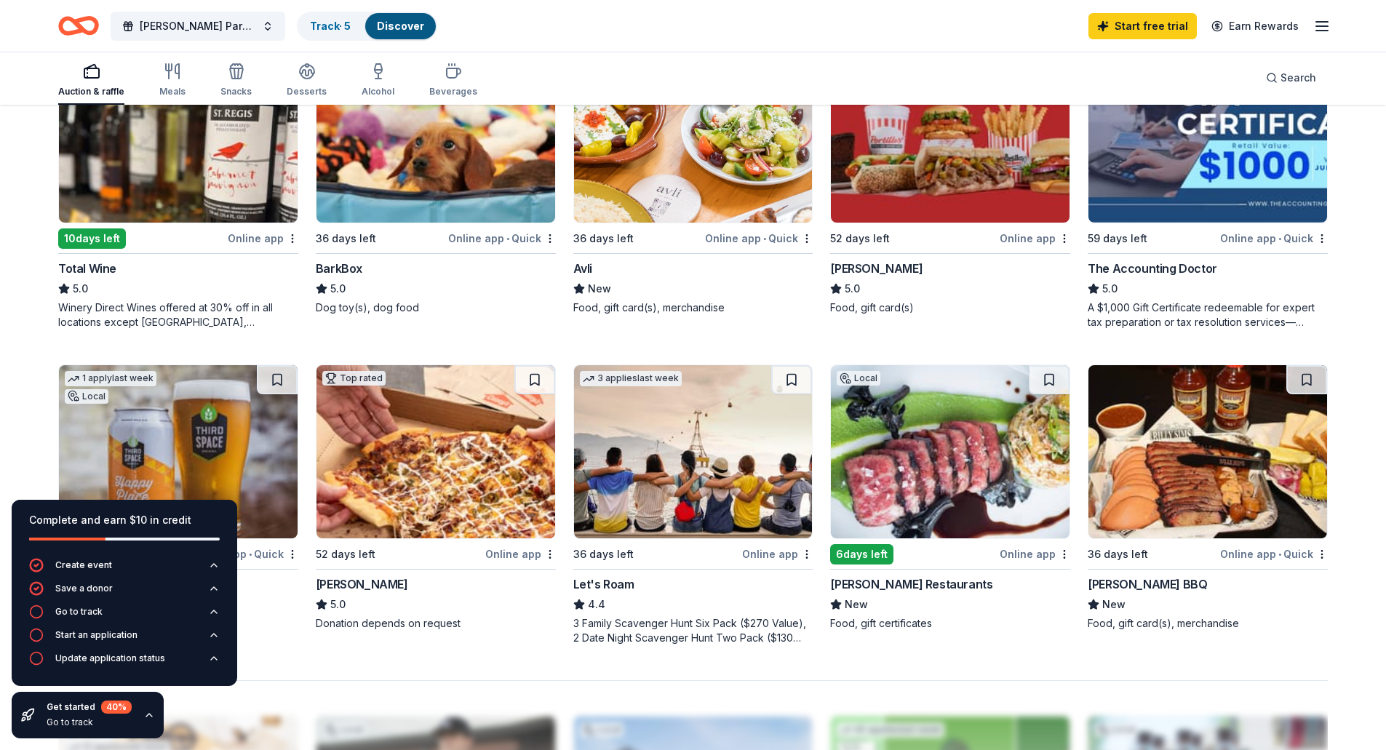
scroll to position [695, 0]
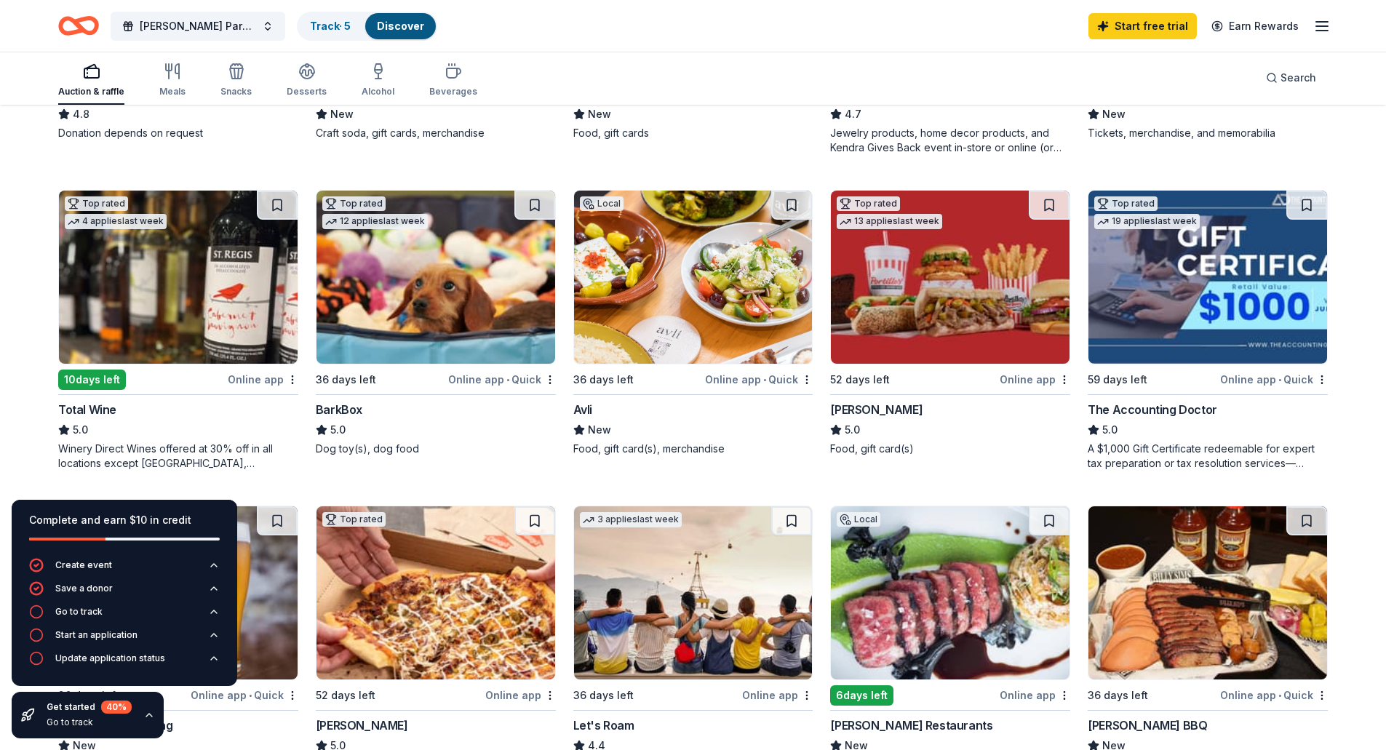
click at [139, 307] on img at bounding box center [178, 277] width 239 height 173
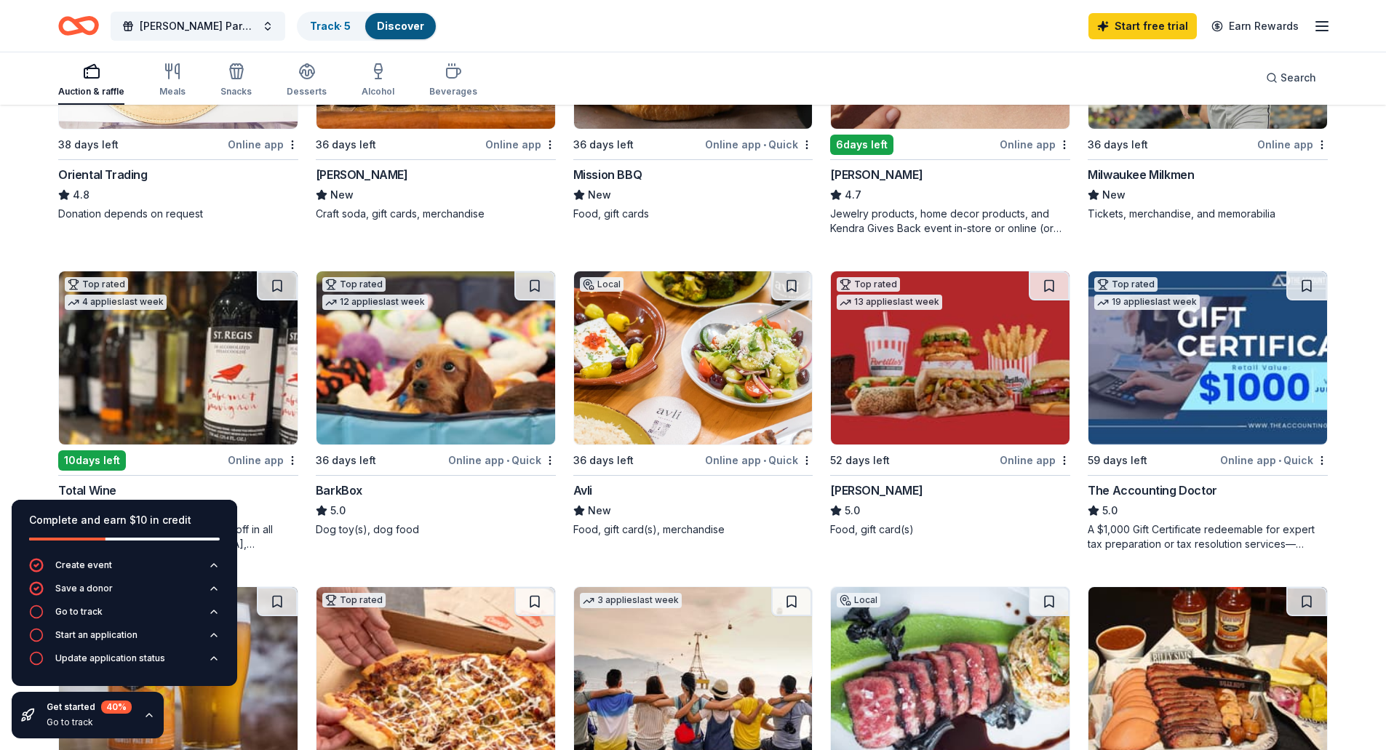
scroll to position [331, 0]
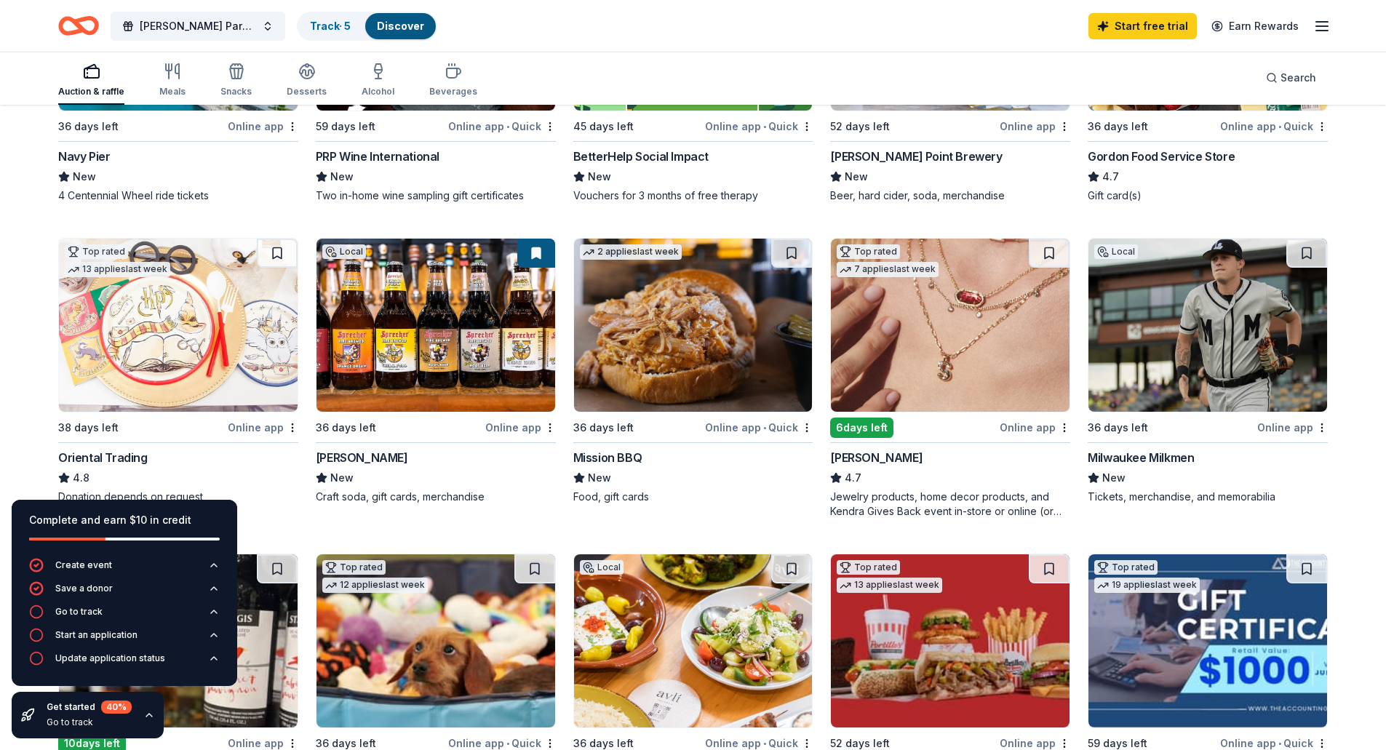
click at [948, 339] on img at bounding box center [950, 325] width 239 height 173
click at [191, 352] on img at bounding box center [178, 325] width 239 height 173
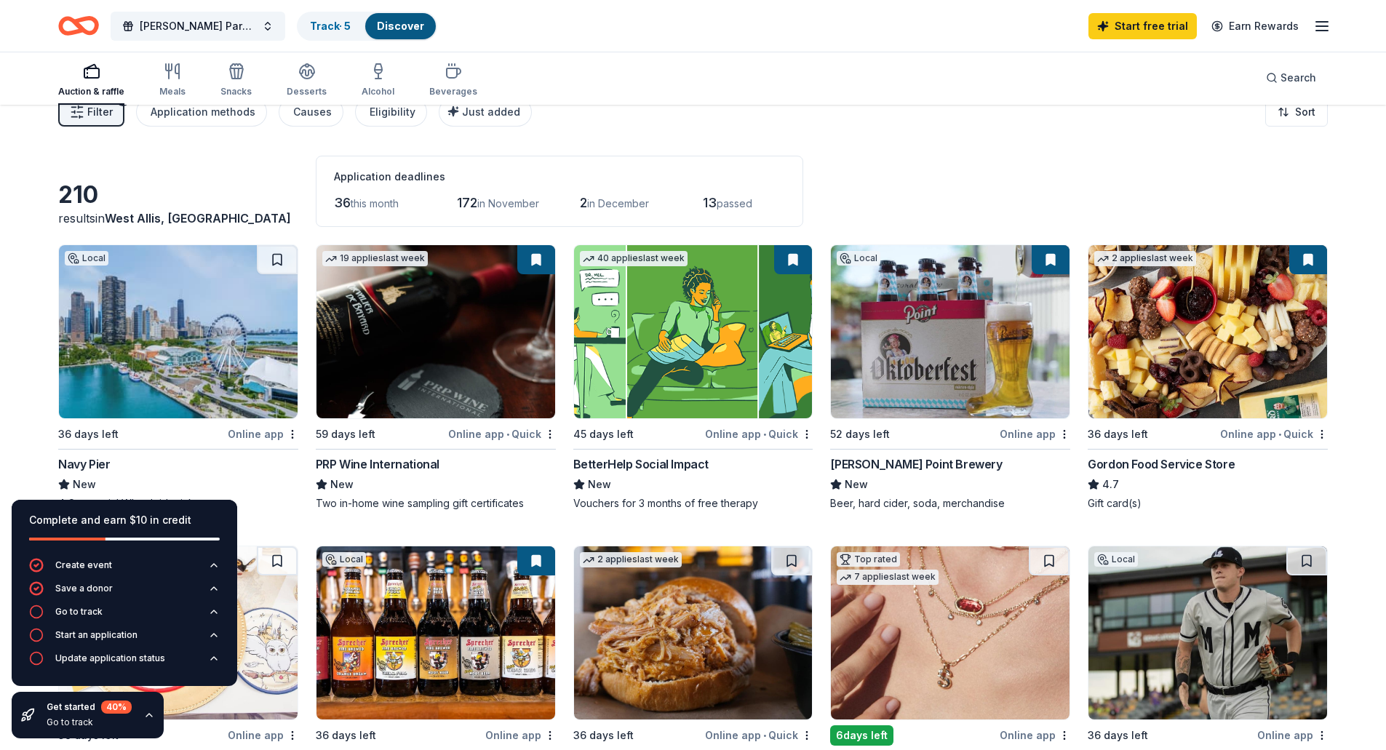
scroll to position [0, 0]
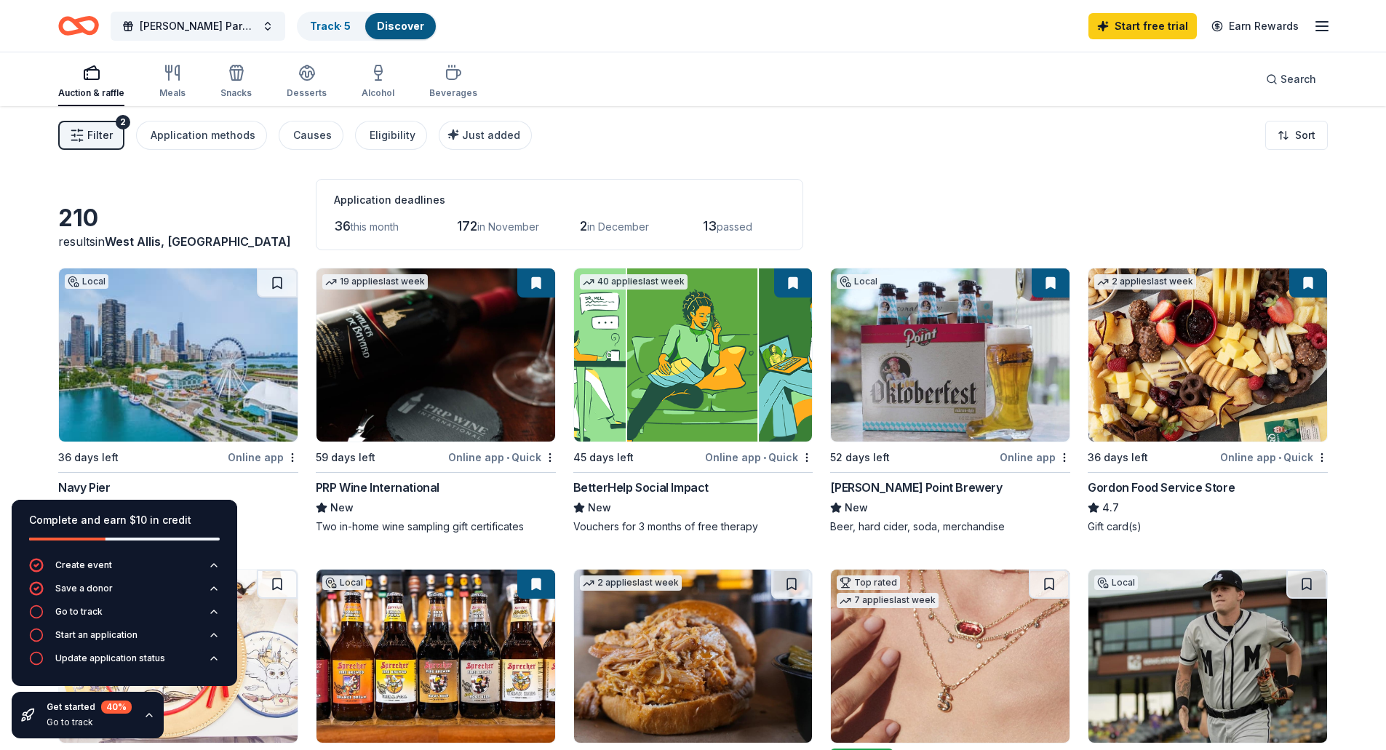
click at [1198, 382] on img at bounding box center [1208, 355] width 239 height 173
click at [908, 394] on img at bounding box center [950, 355] width 239 height 173
click at [663, 346] on img at bounding box center [693, 355] width 239 height 173
click at [438, 349] on img at bounding box center [436, 355] width 239 height 173
click at [167, 361] on img at bounding box center [178, 355] width 239 height 173
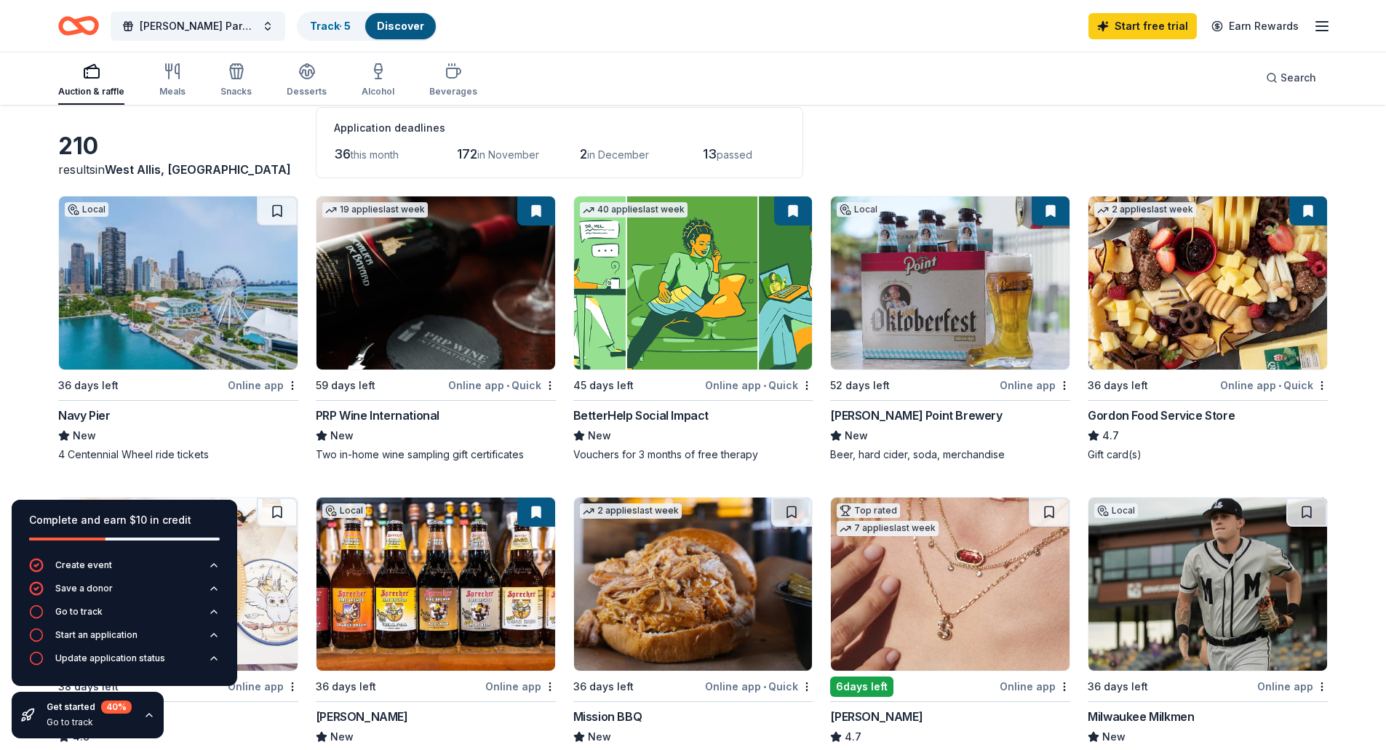
scroll to position [364, 0]
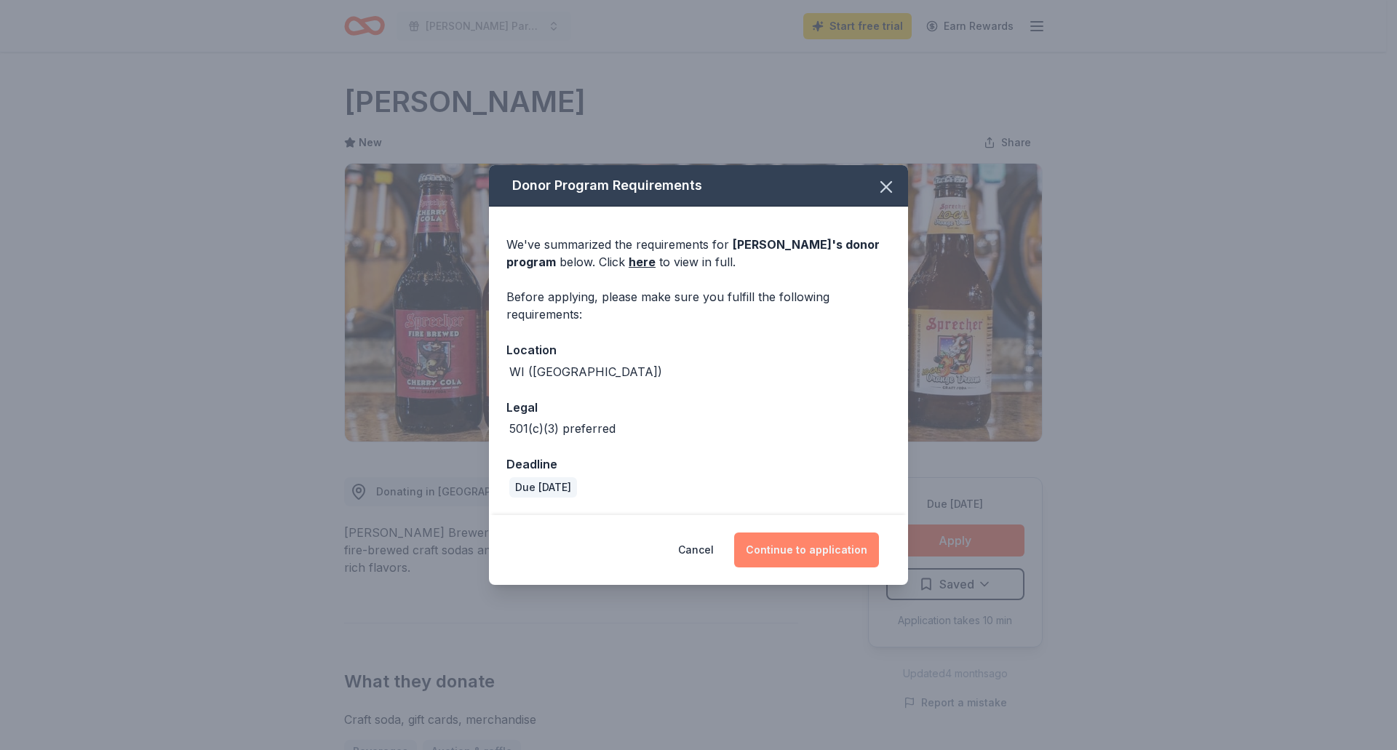
click at [829, 554] on button "Continue to application" at bounding box center [806, 550] width 145 height 35
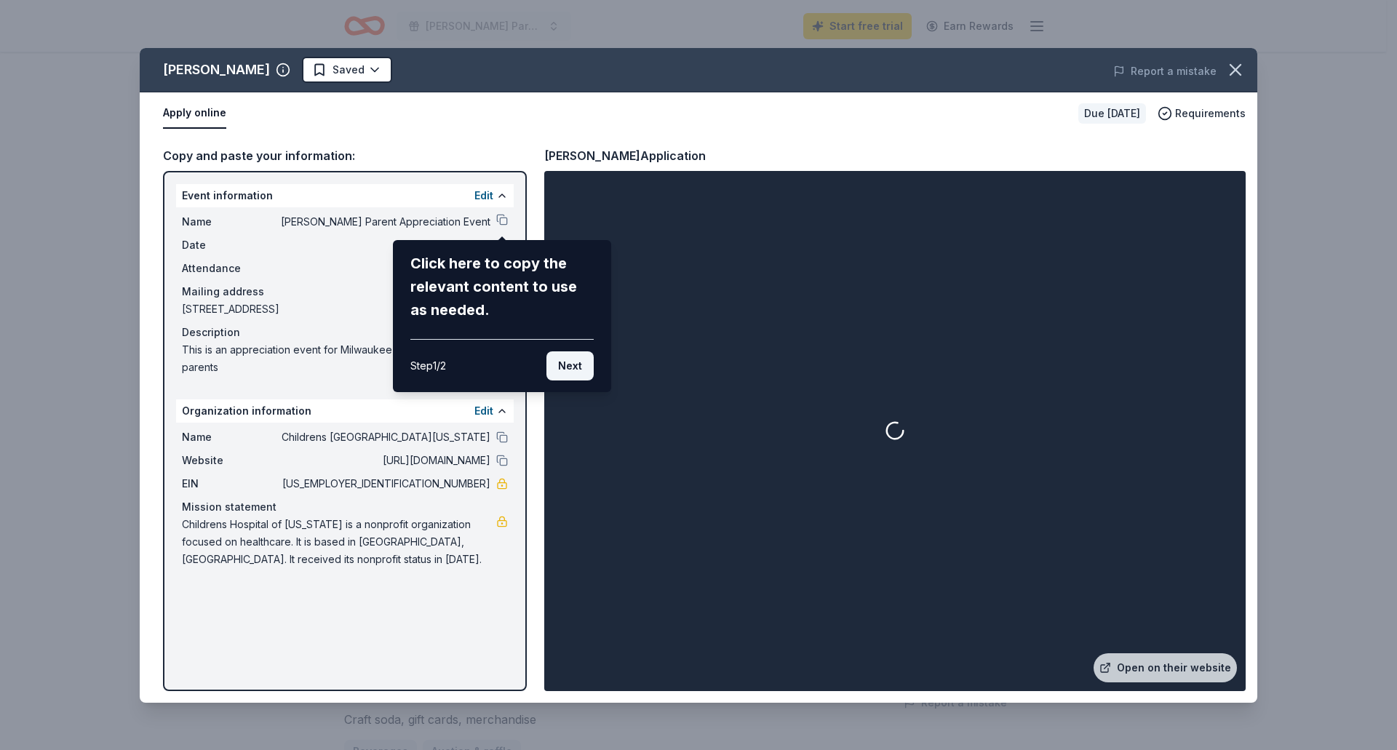
click at [563, 371] on button "Next" at bounding box center [569, 365] width 47 height 29
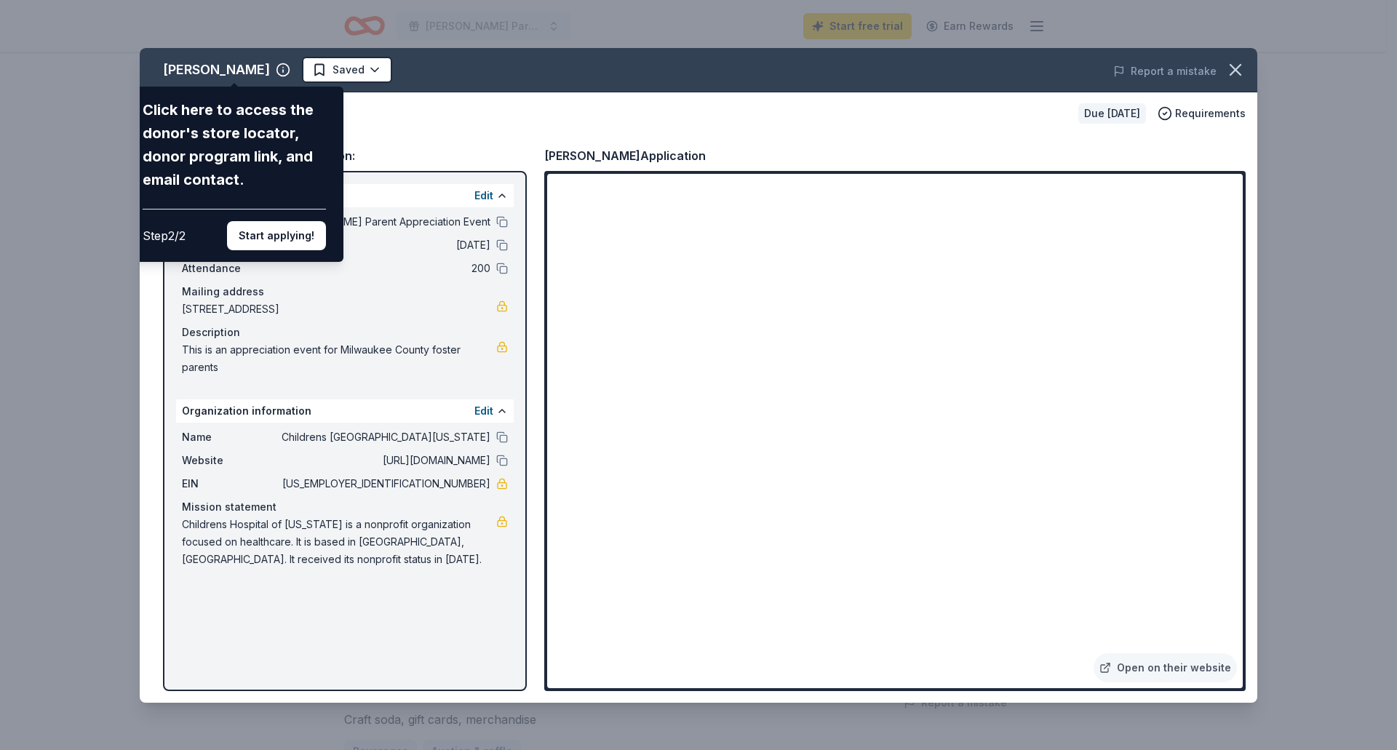
click at [776, 469] on div "Sprecher Click here to access the donor's store locator, donor program link, an…" at bounding box center [699, 375] width 1118 height 655
click at [708, 467] on div "Sprecher Click here to access the donor's store locator, donor program link, an…" at bounding box center [699, 375] width 1118 height 655
click at [270, 238] on button "Start applying!" at bounding box center [276, 235] width 99 height 29
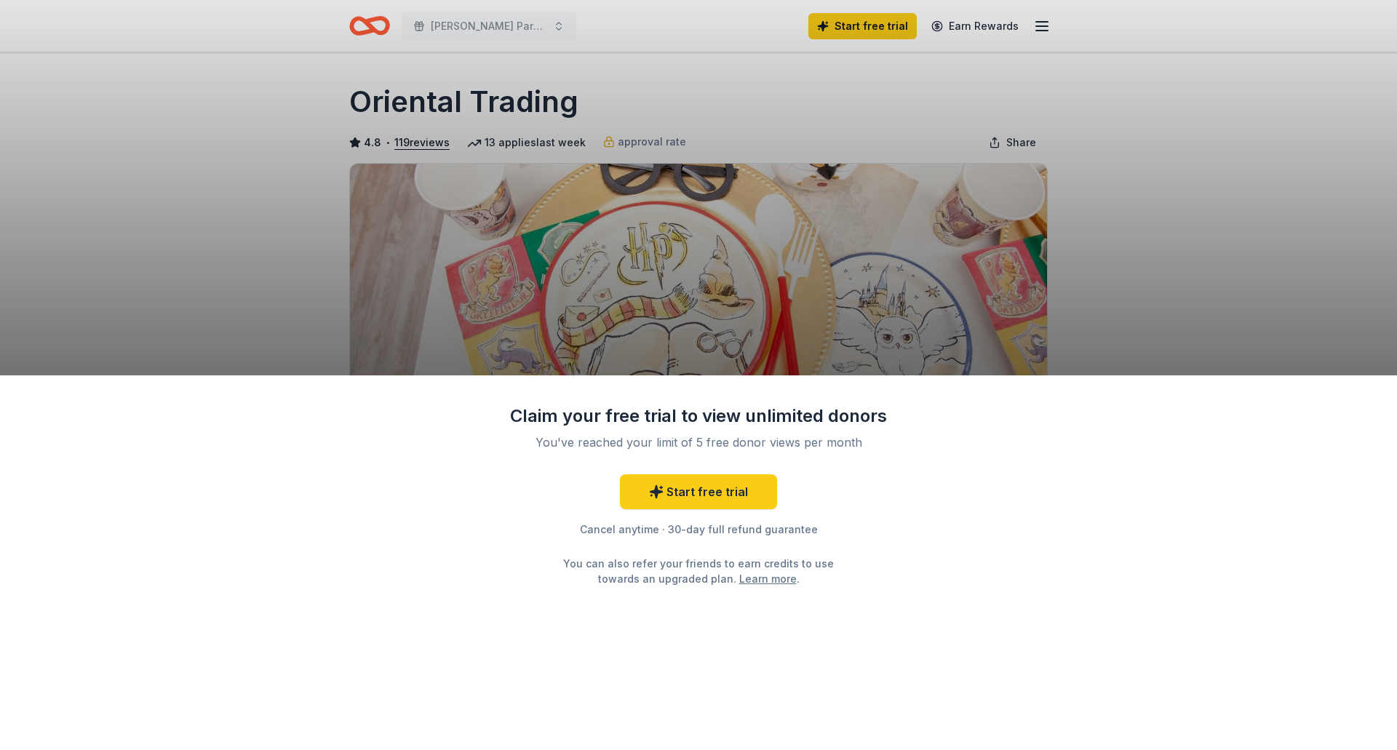
click at [787, 290] on div "Claim your free trial to view unlimited donors You've reached your limit of 5 f…" at bounding box center [698, 375] width 1397 height 750
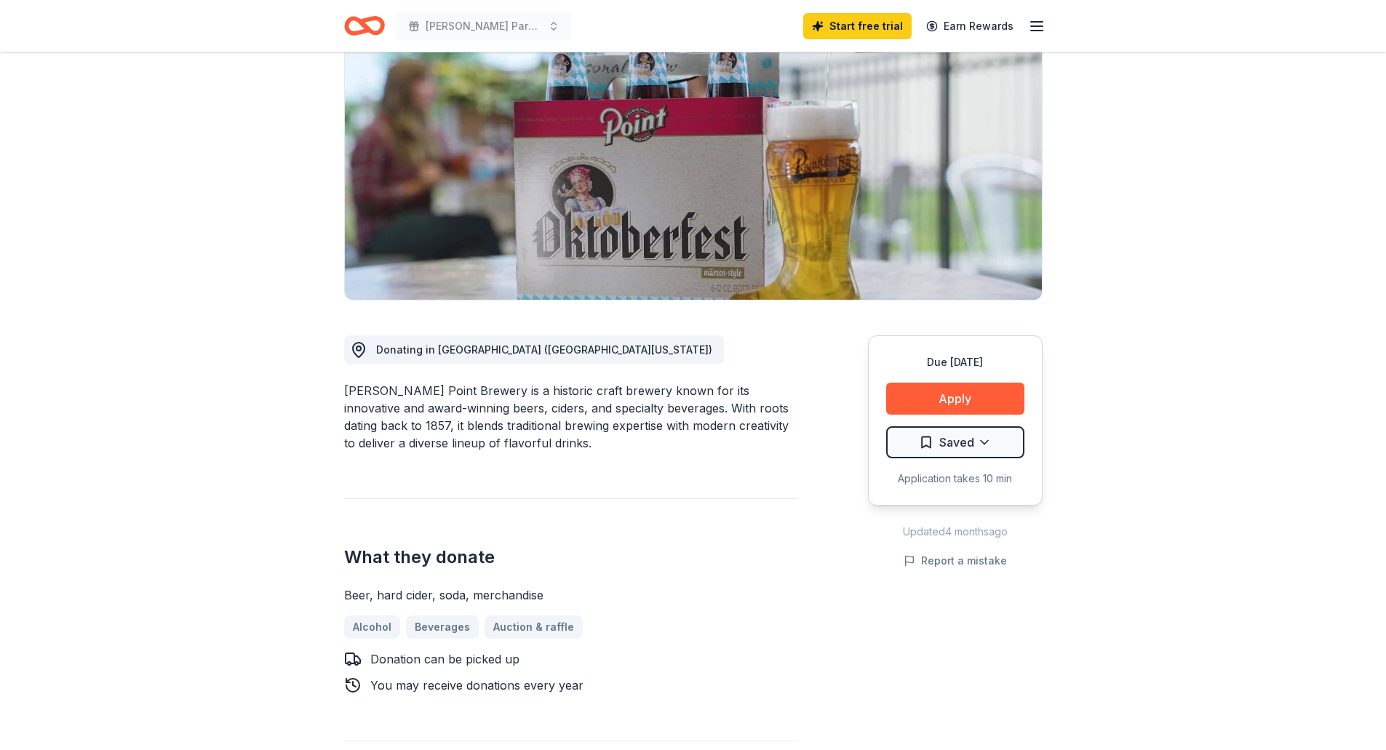
scroll to position [146, 0]
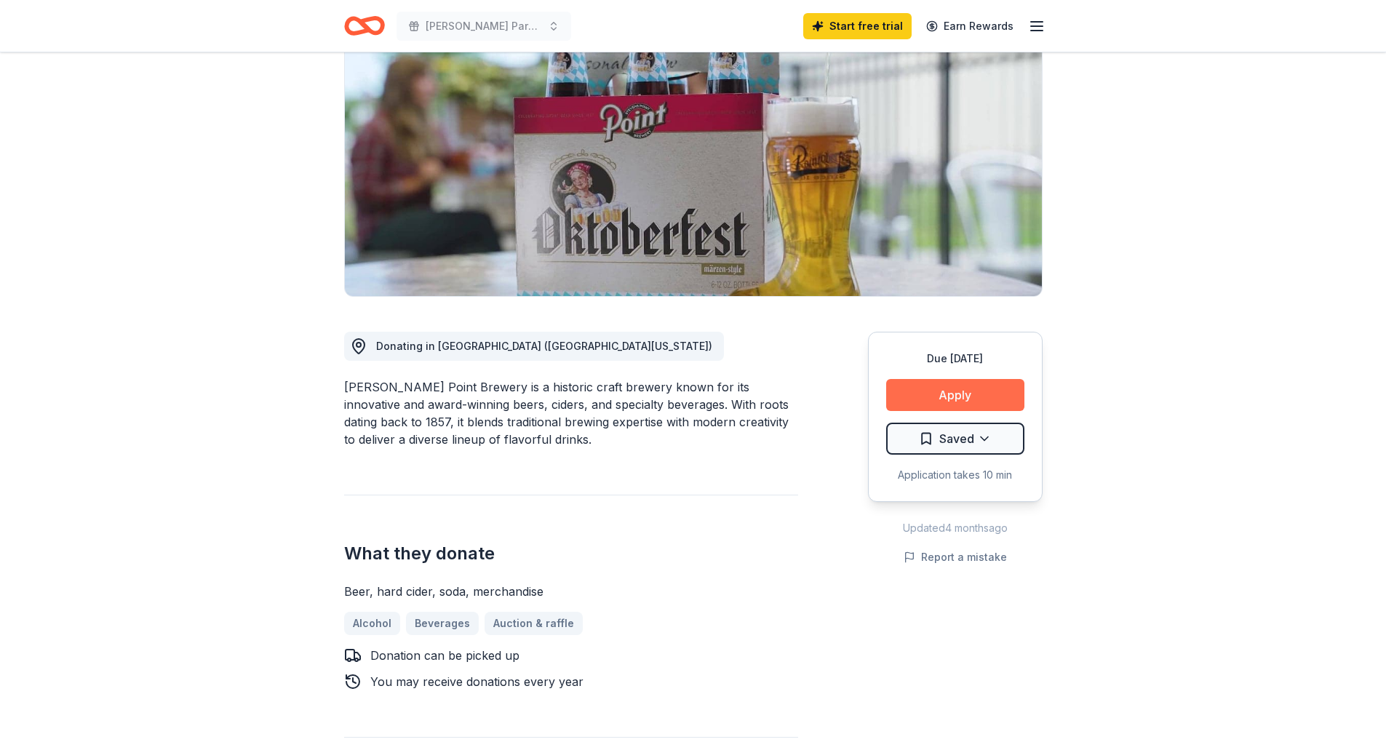
click at [945, 397] on button "Apply" at bounding box center [955, 395] width 138 height 32
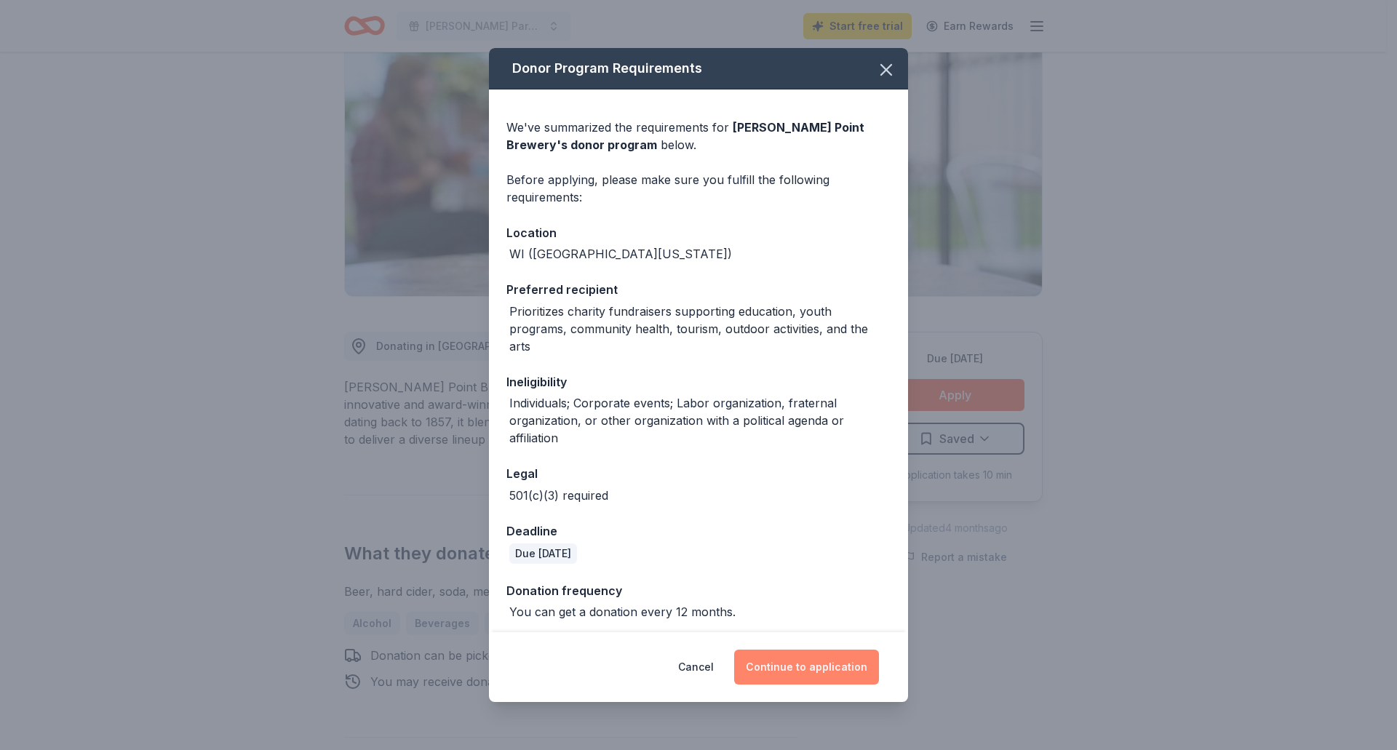
click at [831, 659] on button "Continue to application" at bounding box center [806, 667] width 145 height 35
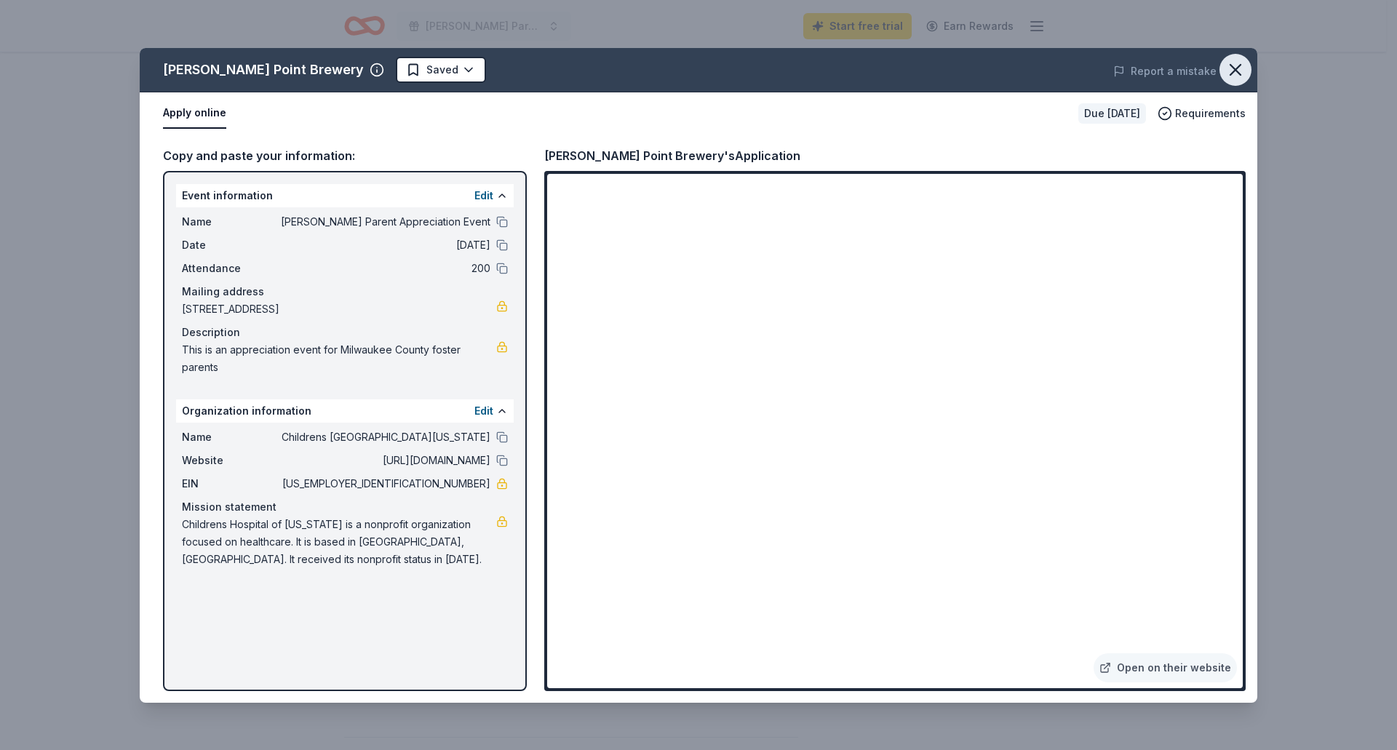
click at [1235, 60] on icon "button" at bounding box center [1235, 70] width 20 height 20
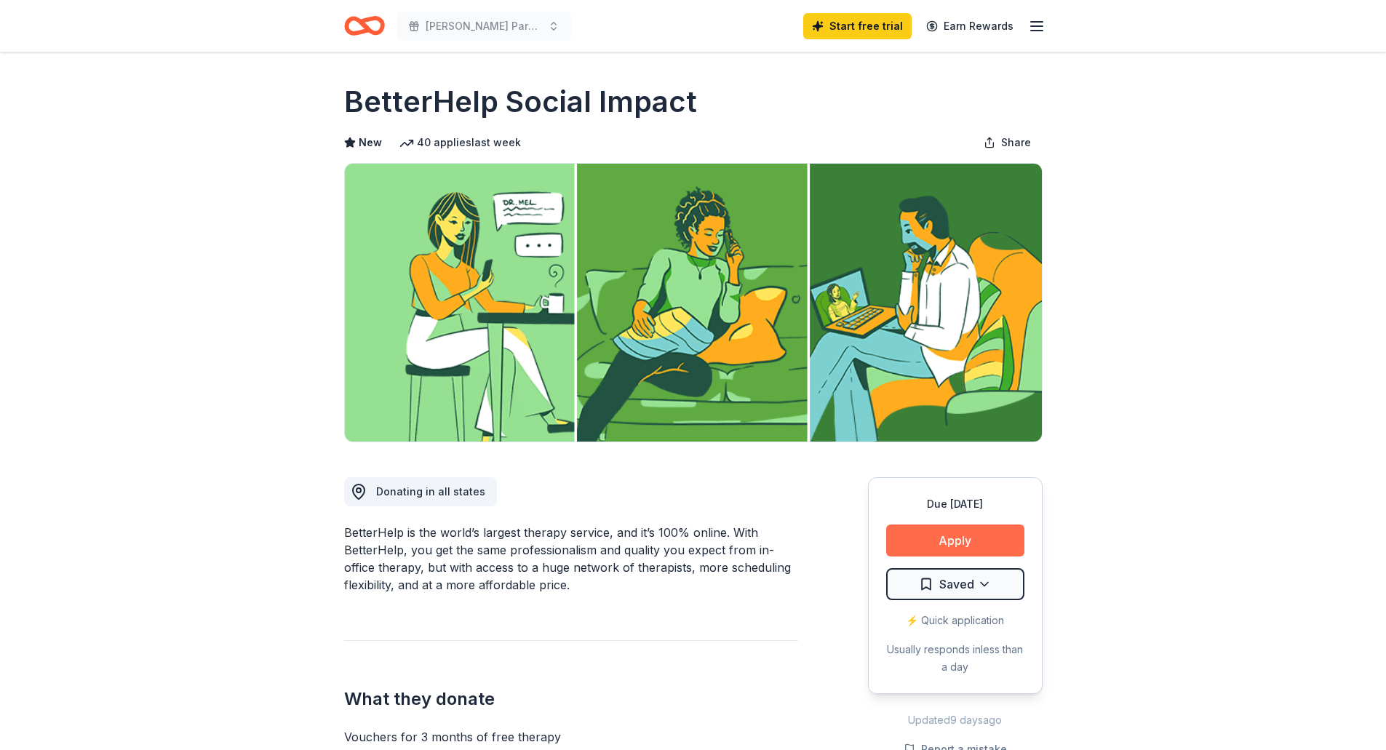
click at [959, 538] on button "Apply" at bounding box center [955, 541] width 138 height 32
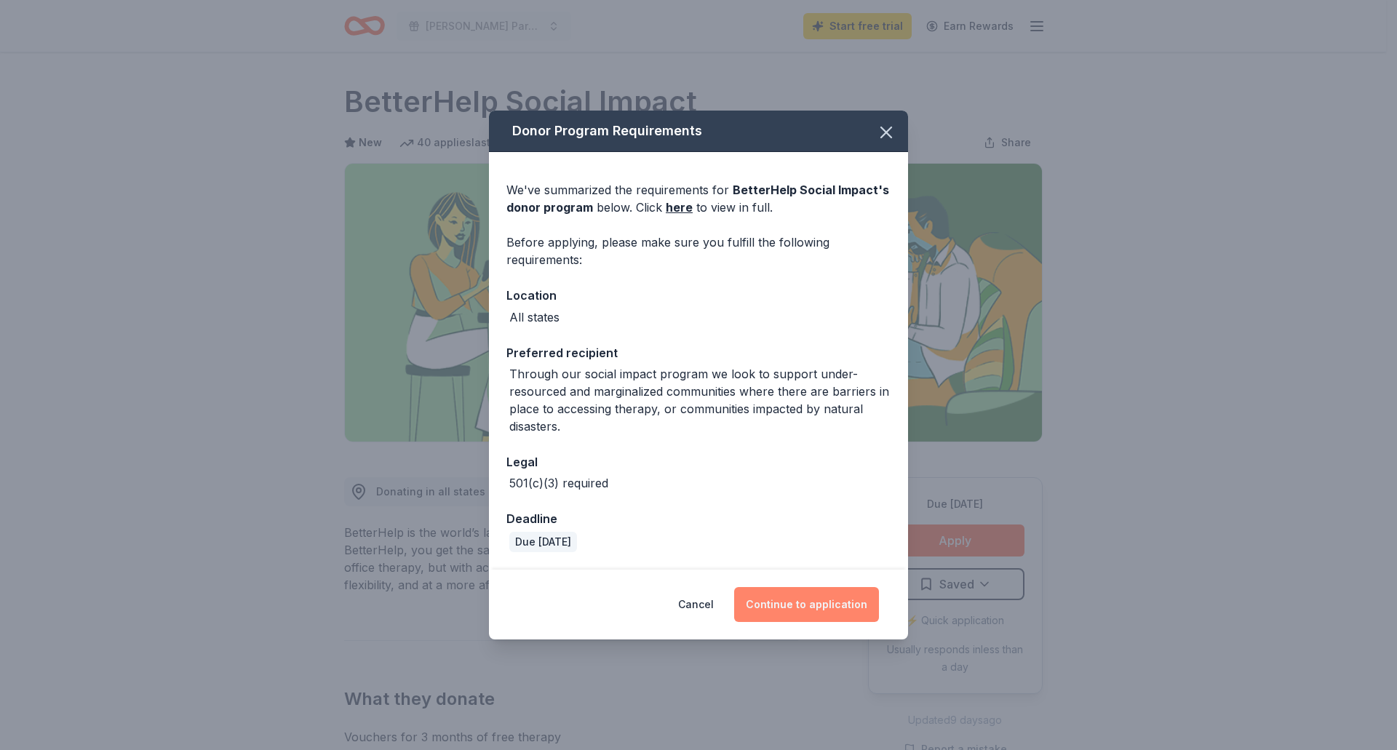
click at [830, 603] on button "Continue to application" at bounding box center [806, 604] width 145 height 35
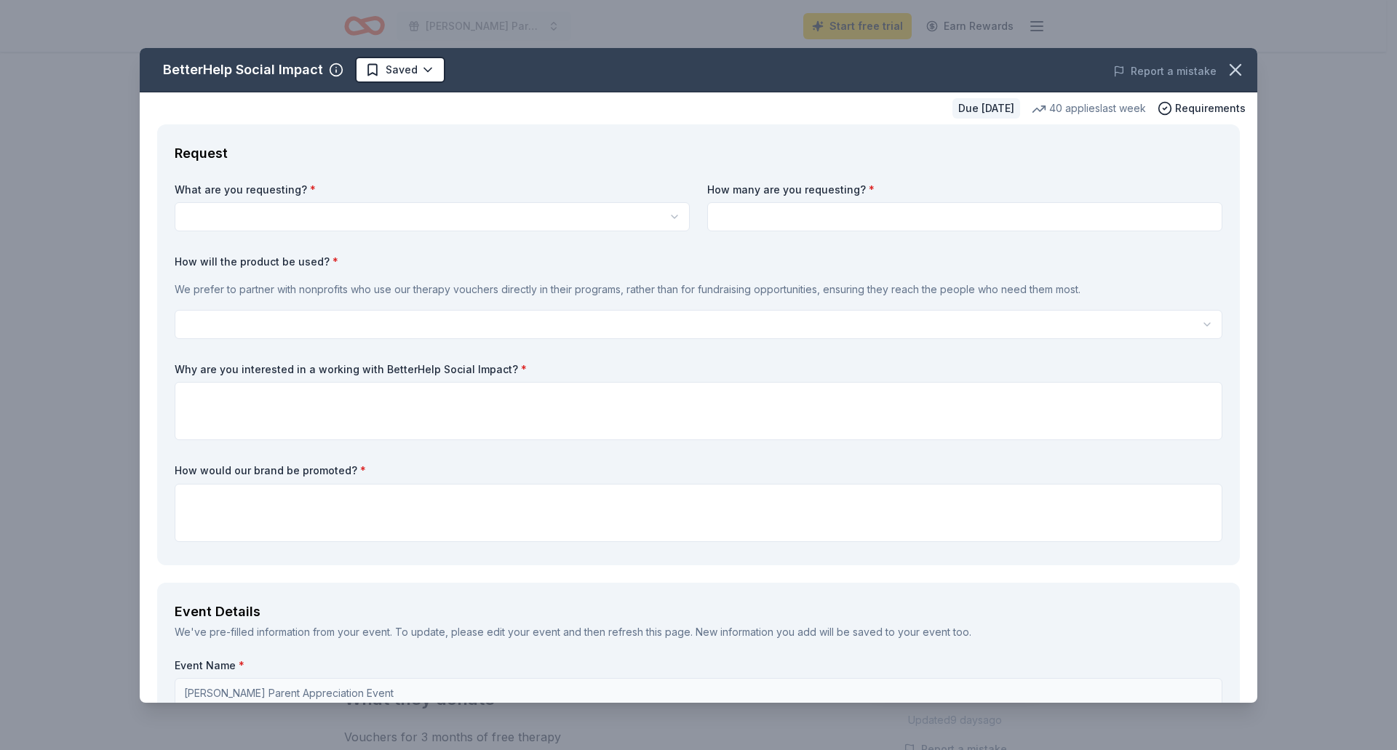
click at [420, 228] on body "Foster Parent Appreciation Event Start free trial Earn Rewards Due in 45 days S…" at bounding box center [693, 375] width 1386 height 750
click at [561, 266] on div "Vouchers for 3 months of free therapy" at bounding box center [430, 251] width 510 height 32
select select "Vouchers for 3 months of free therapy"
click at [843, 219] on input at bounding box center [964, 216] width 515 height 29
type input "3"
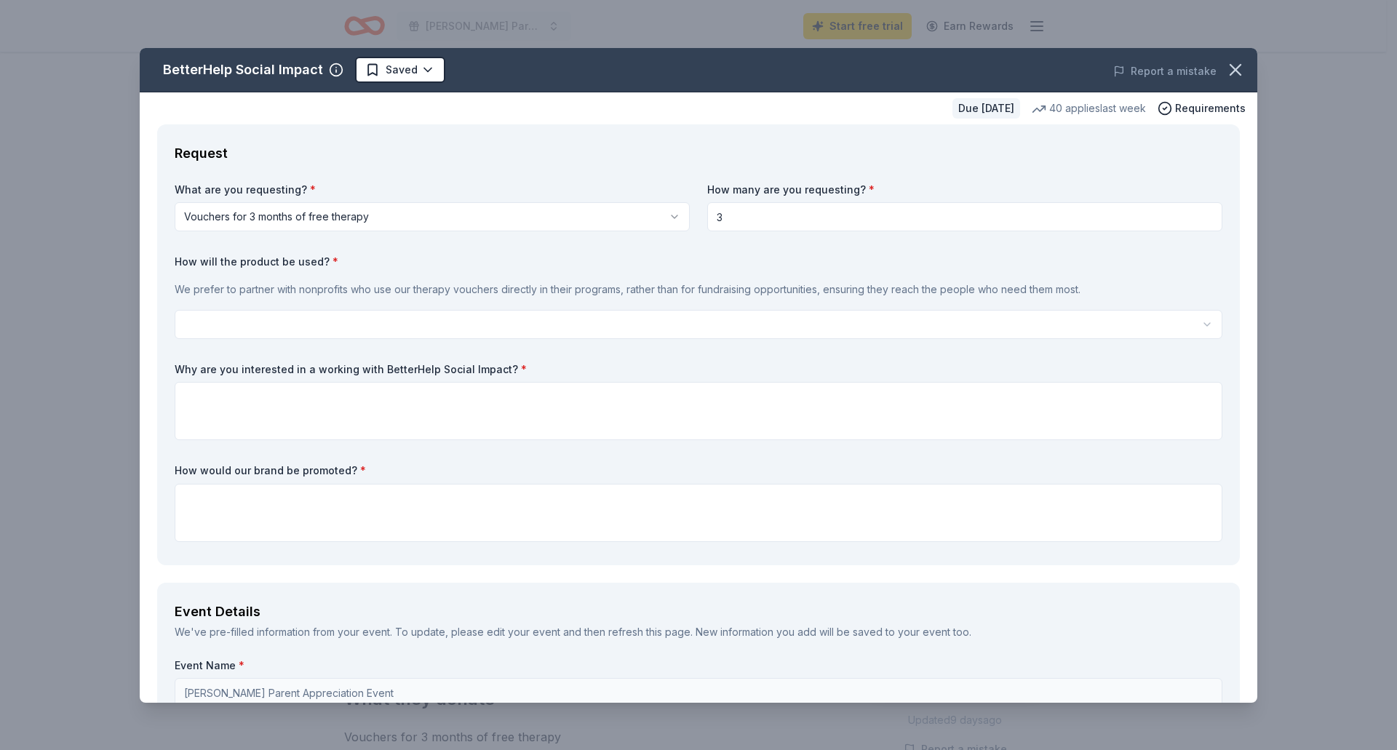
click at [397, 325] on html "Foster Parent Appreciation Event Start free trial Earn Rewards Due in 45 days S…" at bounding box center [698, 375] width 1397 height 750
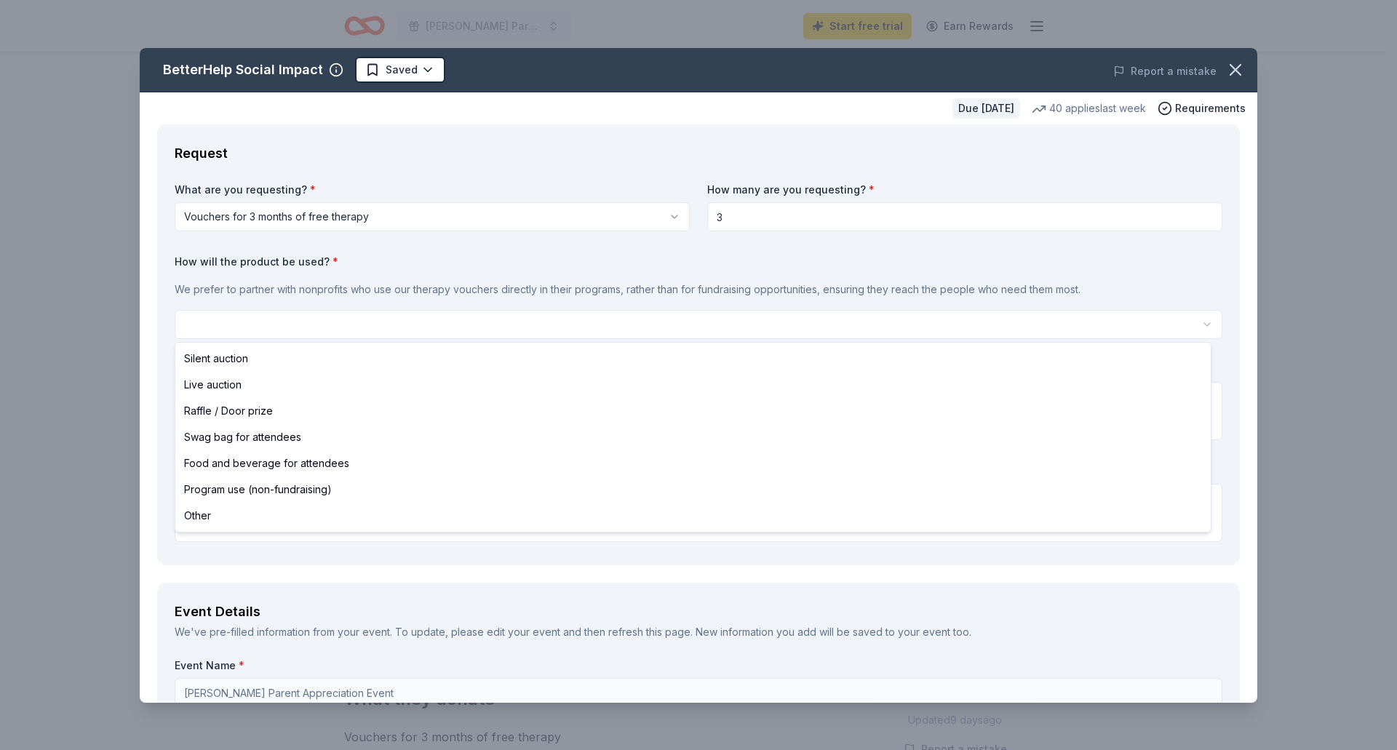
select select "raffleDoorPrize"
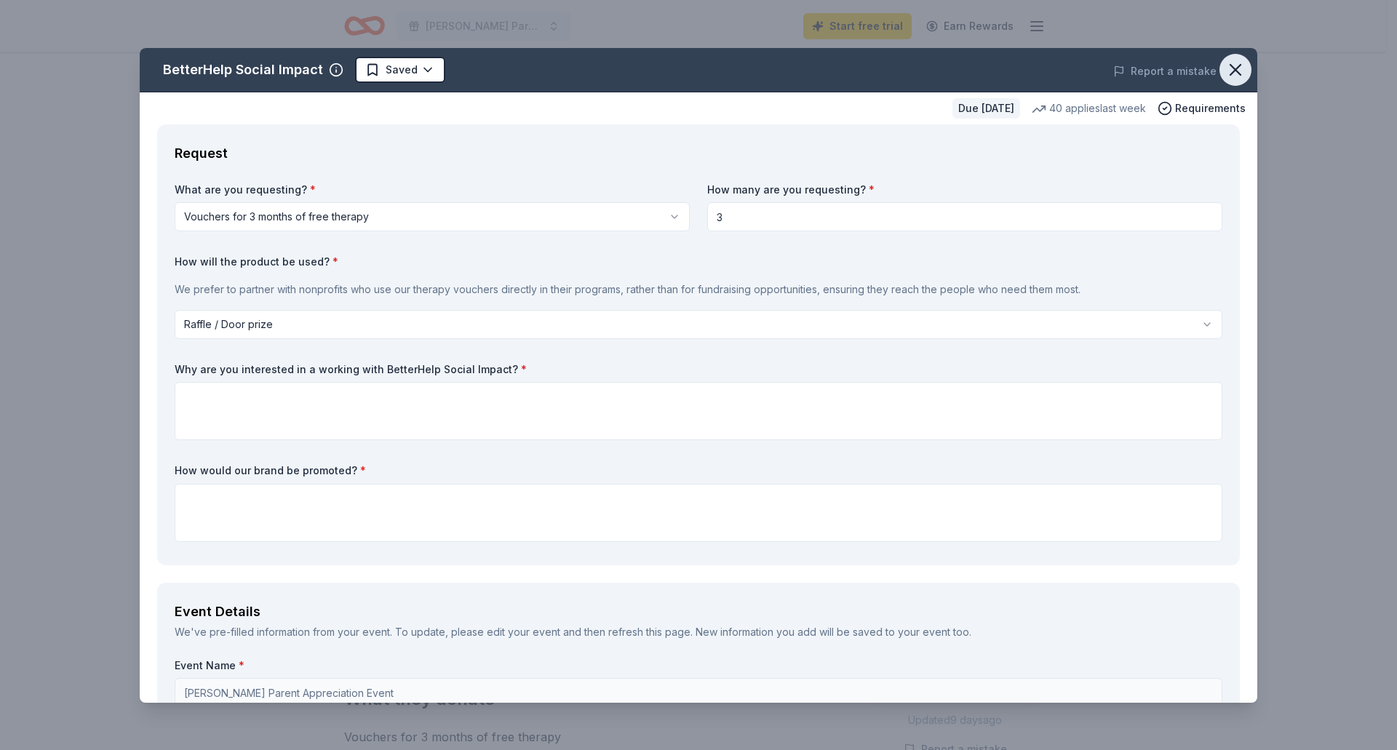
click at [1231, 71] on icon "button" at bounding box center [1236, 70] width 10 height 10
